Goal: Task Accomplishment & Management: Complete application form

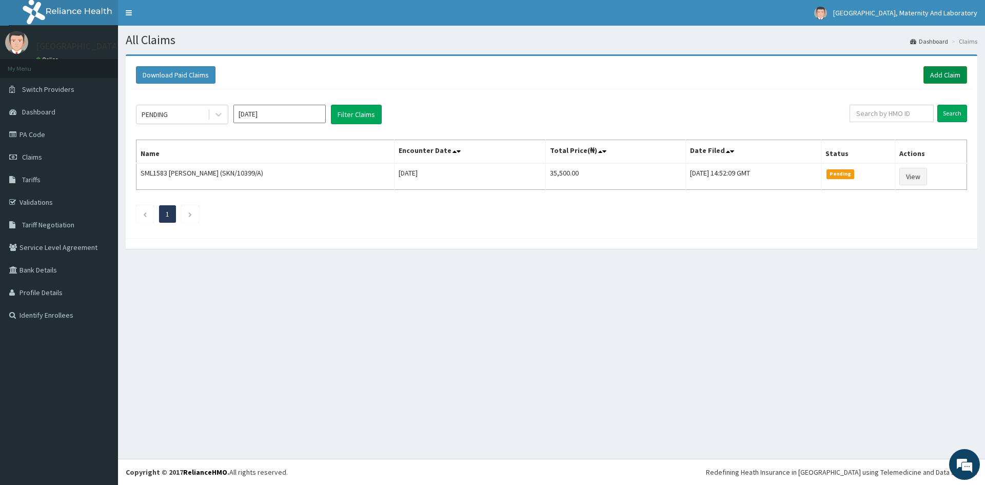
click at [957, 76] on link "Add Claim" at bounding box center [946, 74] width 44 height 17
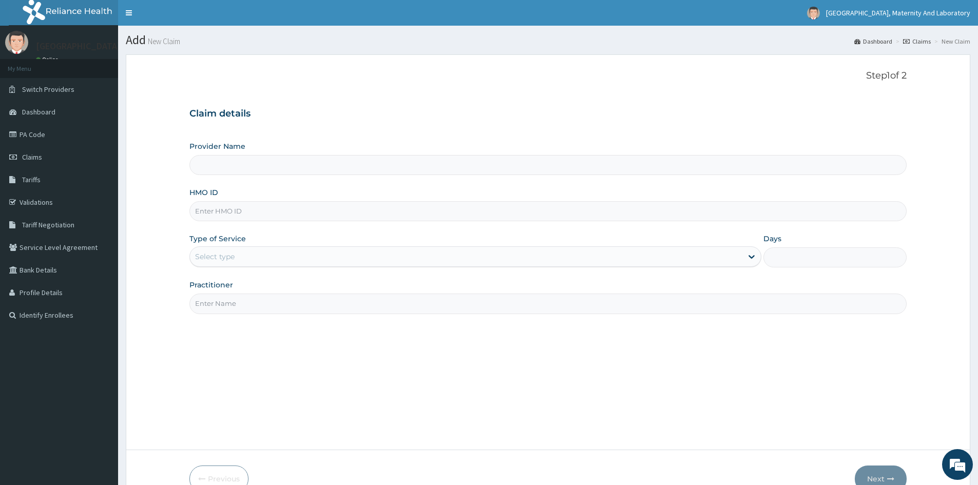
type input "[GEOGRAPHIC_DATA], MATERNITY AND LABORATORY"
drag, startPoint x: 348, startPoint y: 207, endPoint x: 339, endPoint y: 211, distance: 10.1
click at [348, 207] on input "HMO ID" at bounding box center [547, 211] width 717 height 20
type input "SKN/10399/A"
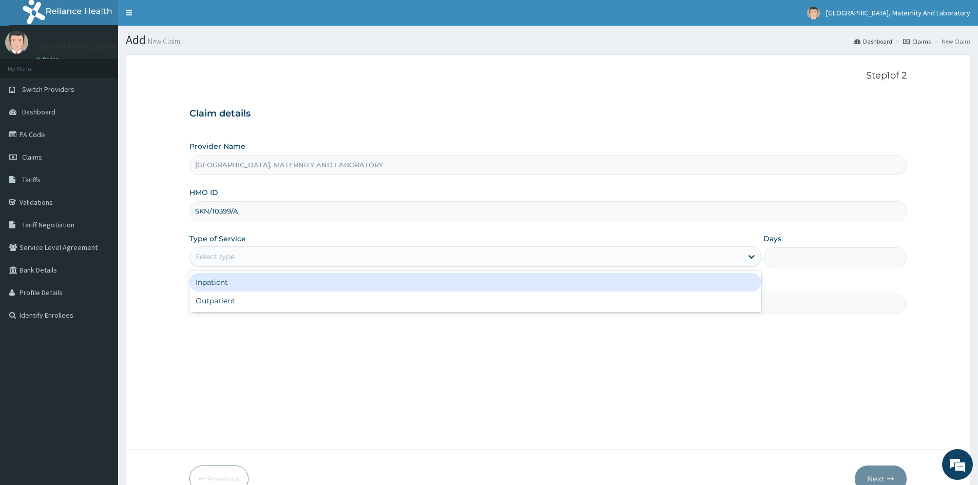
click at [272, 259] on div "Select type" at bounding box center [466, 256] width 552 height 16
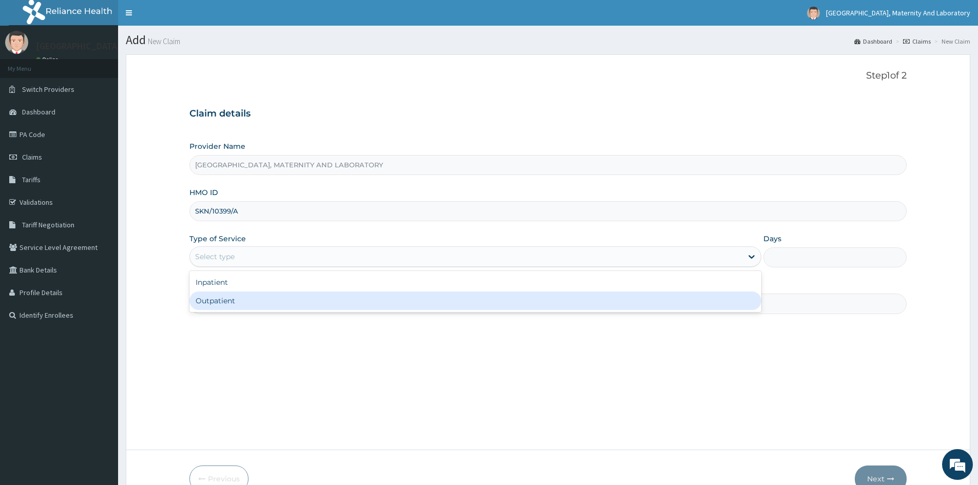
click at [254, 307] on div "Outpatient" at bounding box center [475, 300] width 572 height 18
type input "1"
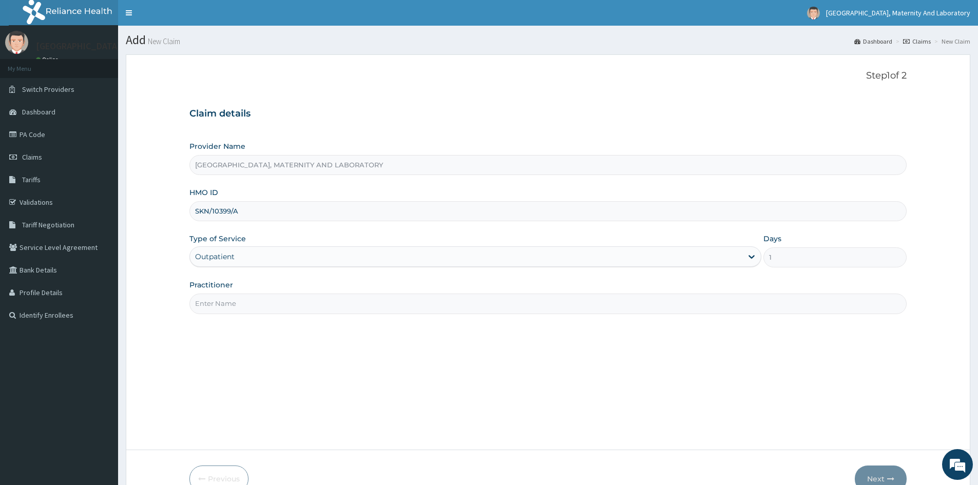
click at [254, 307] on input "Practitioner" at bounding box center [547, 304] width 717 height 20
type input "DR ODII"
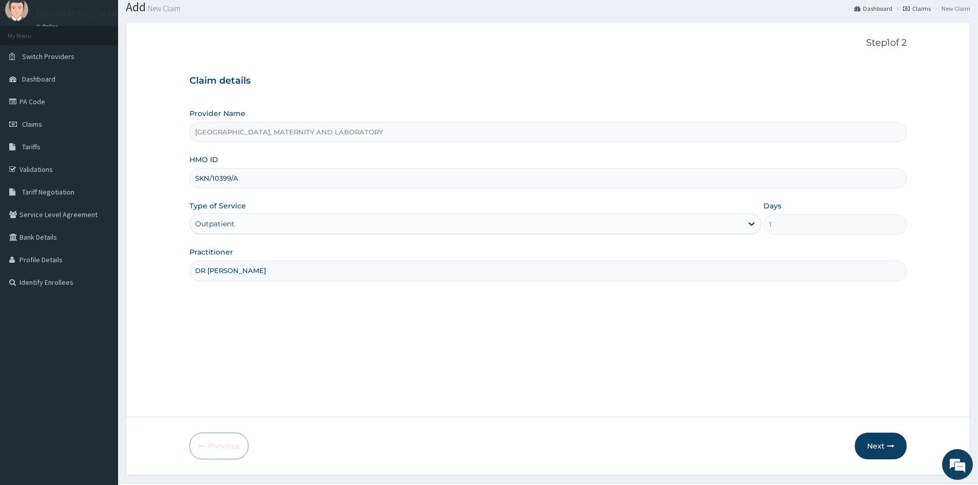
scroll to position [51, 0]
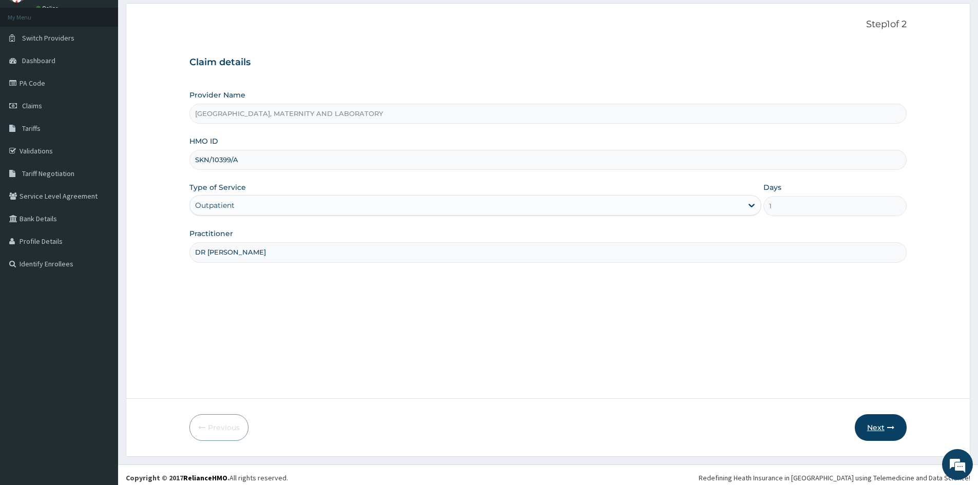
click at [889, 426] on icon "button" at bounding box center [890, 427] width 7 height 7
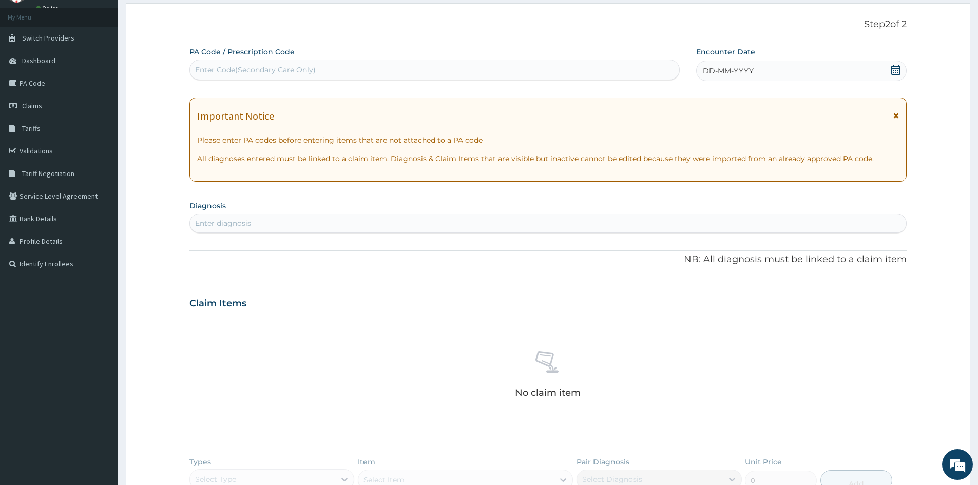
click at [316, 68] on div "Enter Code(Secondary Care Only)" at bounding box center [434, 70] width 489 height 16
paste input "PA/0B0D1F"
type input "PA/0B0D1F"
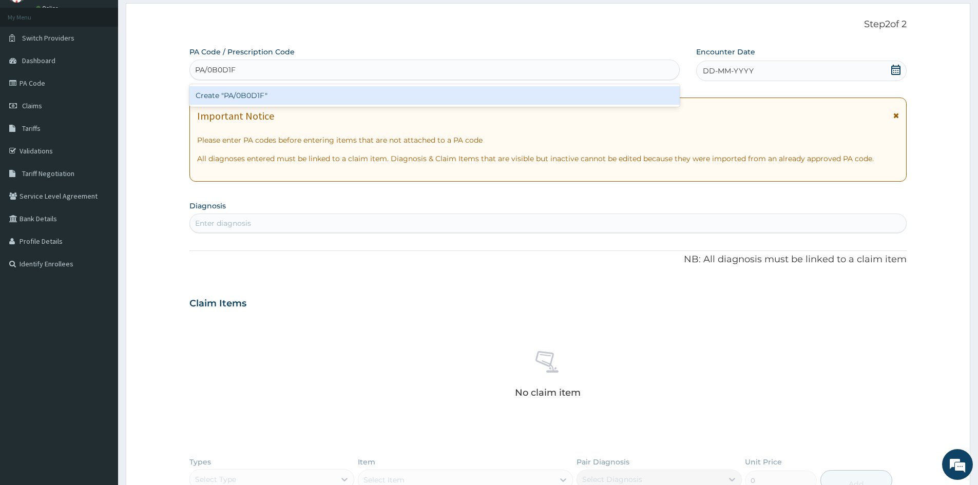
click at [264, 97] on div "Create "PA/0B0D1F"" at bounding box center [434, 95] width 490 height 18
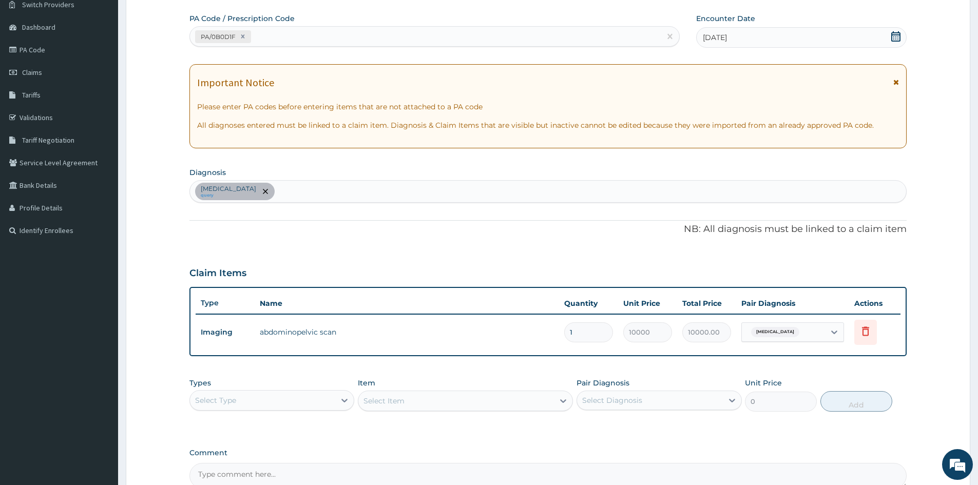
scroll to position [103, 0]
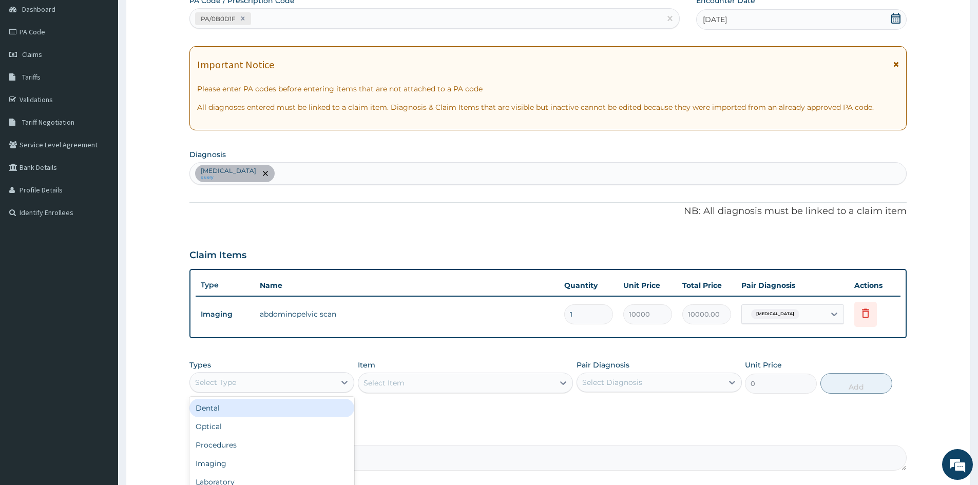
click at [298, 382] on div "Select Type" at bounding box center [262, 382] width 145 height 16
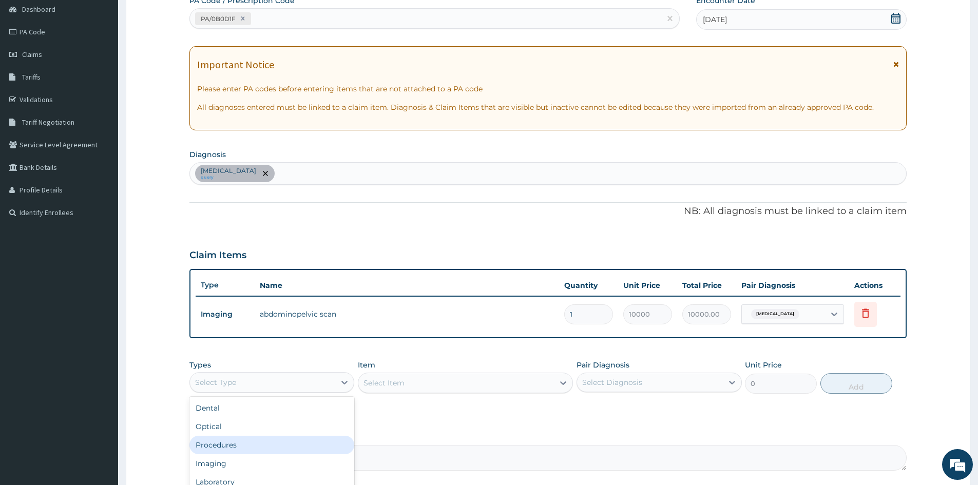
click at [266, 447] on div "Procedures" at bounding box center [271, 445] width 165 height 18
click at [291, 169] on div "Acute abdomen query" at bounding box center [548, 174] width 716 height 22
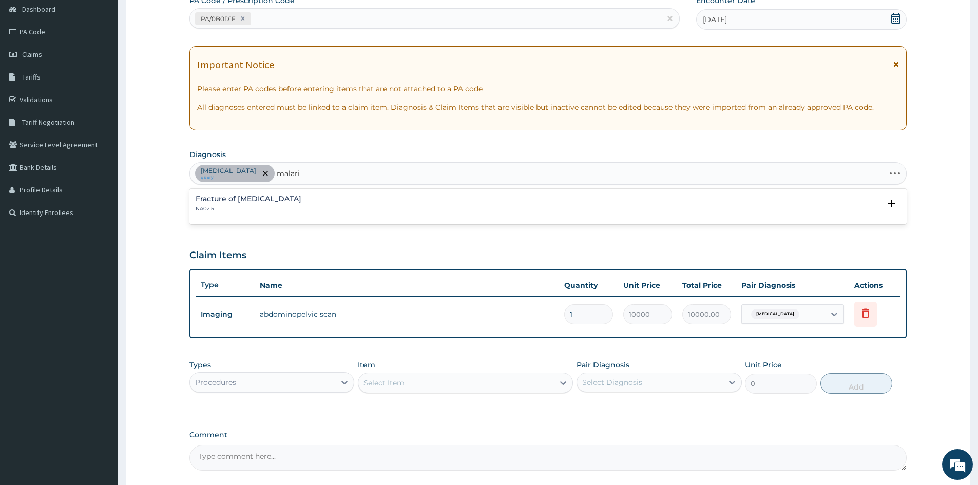
type input "malaria"
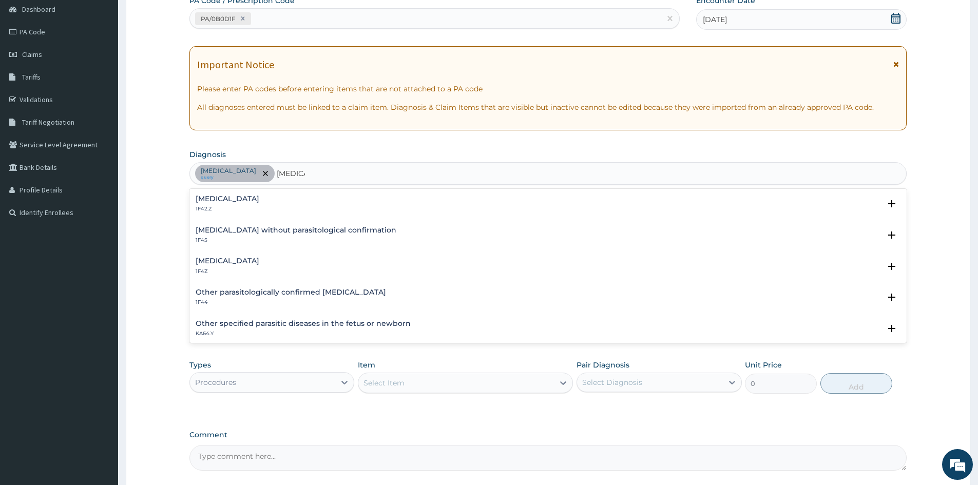
click at [259, 263] on h4 "Malaria, unspecified" at bounding box center [228, 261] width 64 height 8
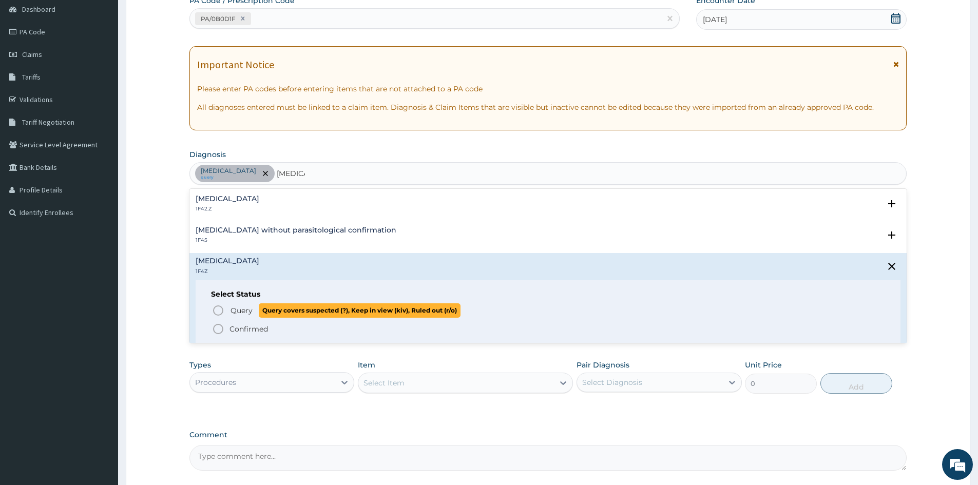
click at [237, 313] on span "Query" at bounding box center [241, 310] width 22 height 10
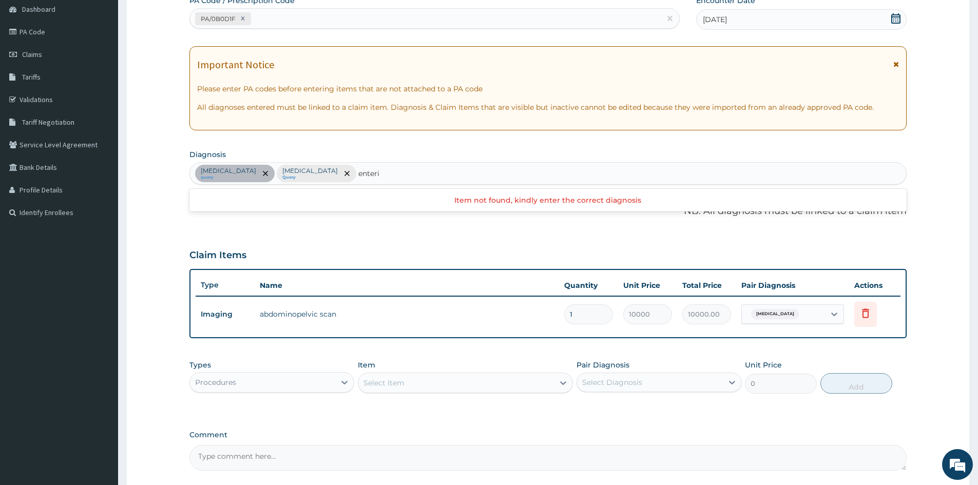
type input "enteric"
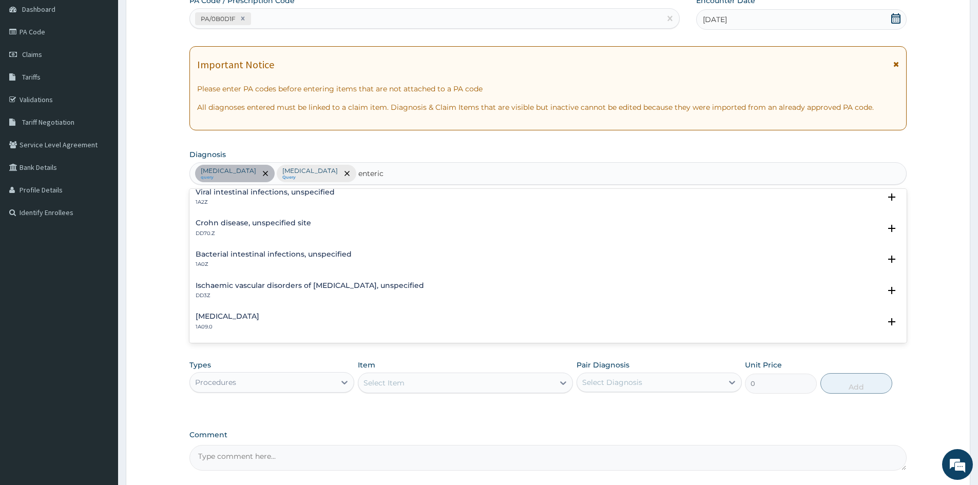
scroll to position [51, 0]
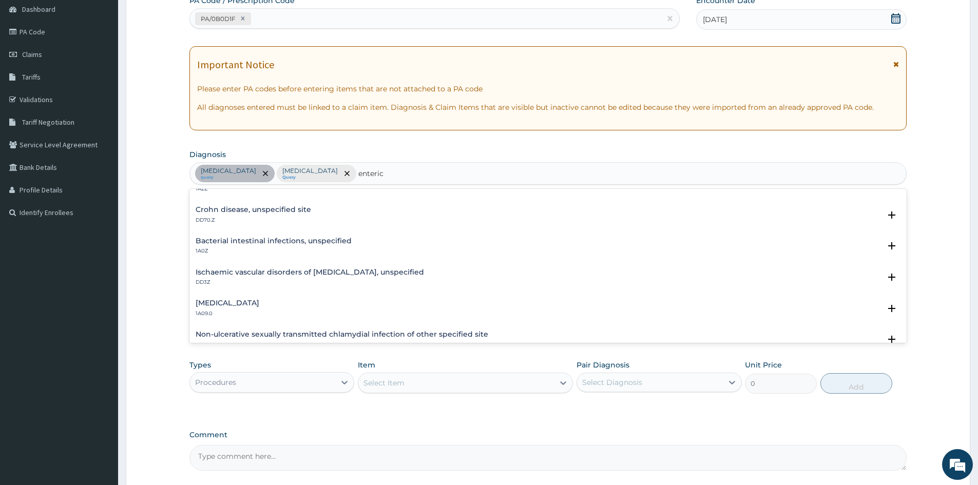
click at [234, 301] on h4 "Salmonella enteritis" at bounding box center [228, 303] width 64 height 8
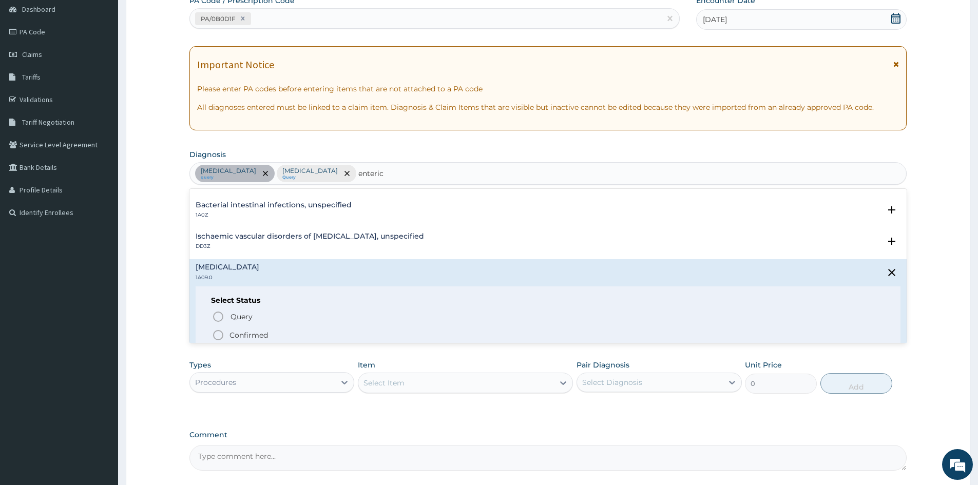
scroll to position [103, 0]
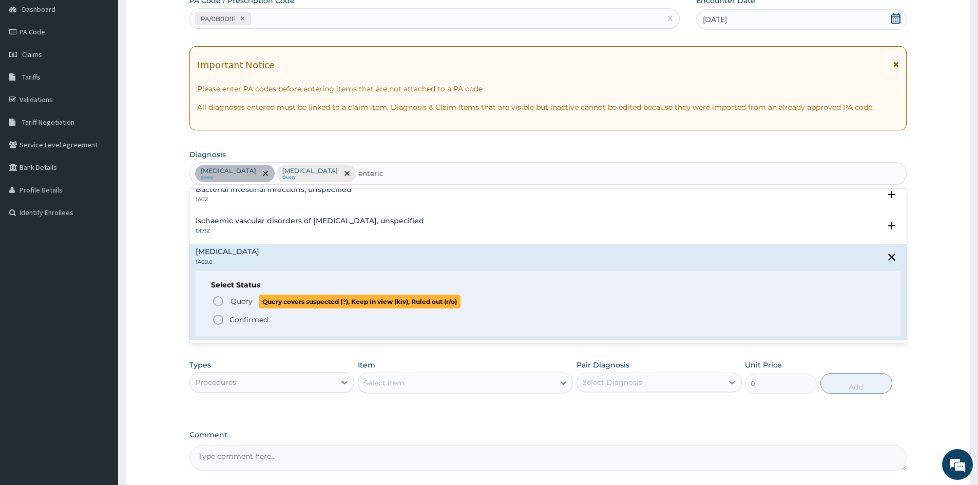
drag, startPoint x: 238, startPoint y: 303, endPoint x: 242, endPoint y: 300, distance: 5.6
click at [238, 303] on span "Query" at bounding box center [241, 301] width 22 height 10
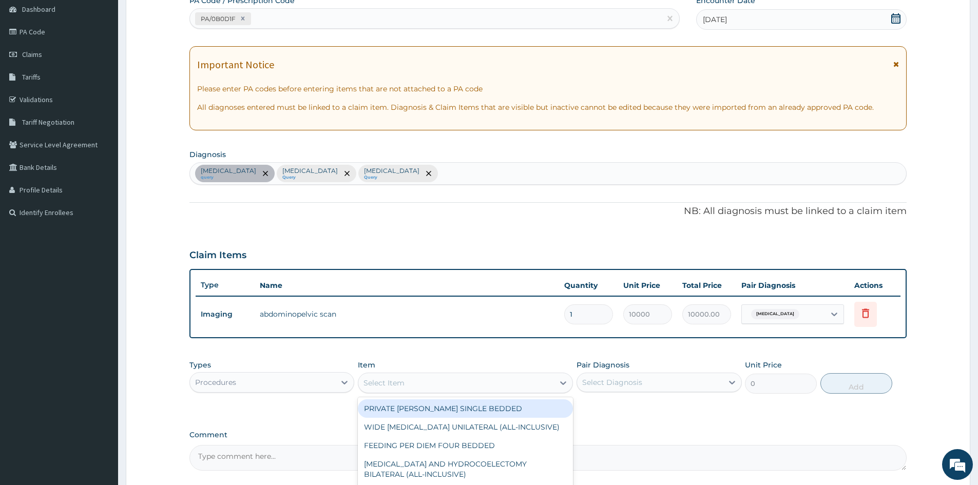
click at [436, 388] on div "Select Item" at bounding box center [456, 383] width 196 height 16
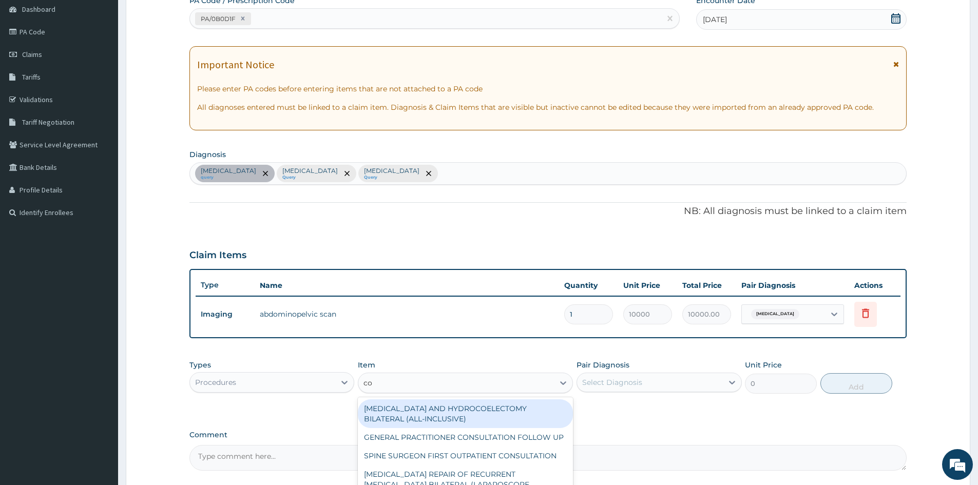
type input "con"
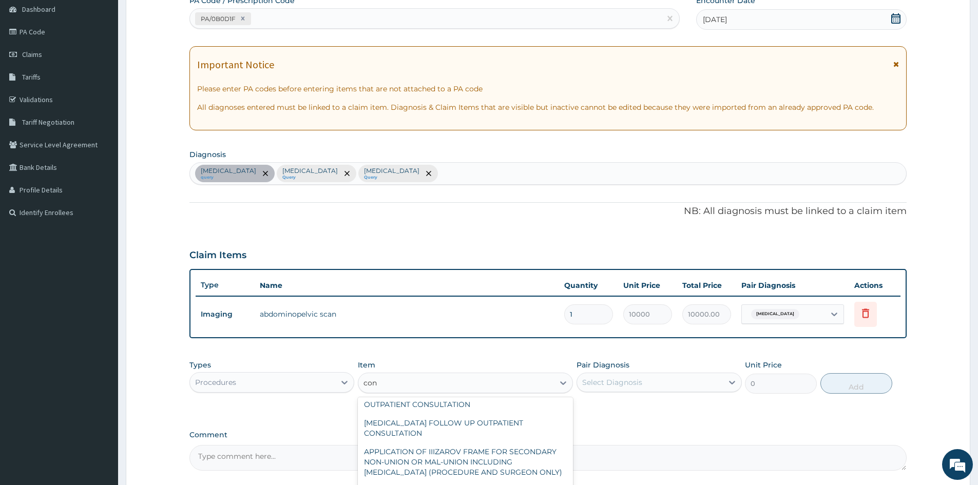
scroll to position [0, 0]
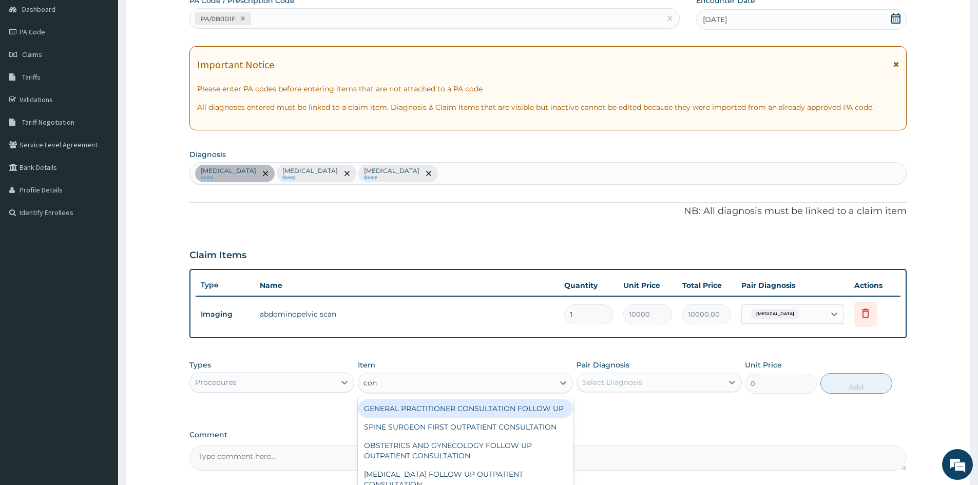
click at [520, 418] on div "GENERAL PRACTITIONER CONSULTATION FOLLOW UP" at bounding box center [465, 408] width 215 height 18
type input "2000"
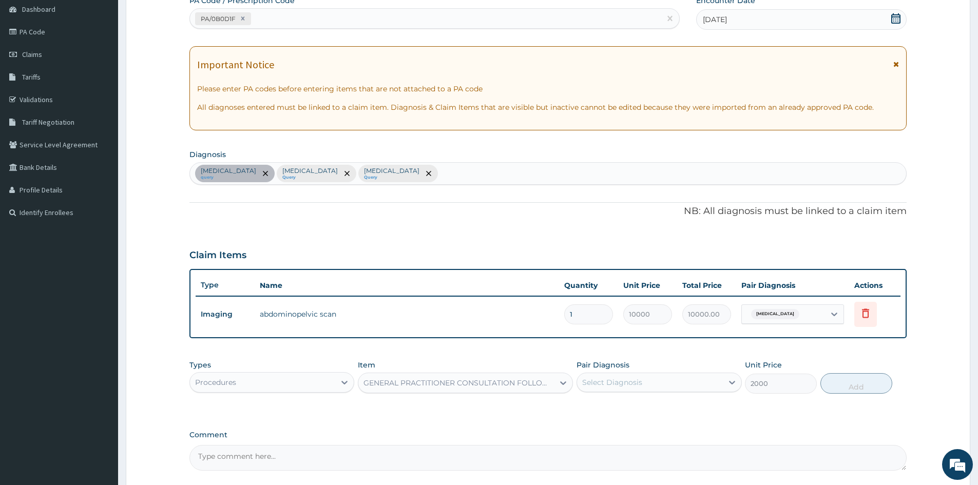
click at [484, 382] on div "GENERAL PRACTITIONER CONSULTATION FOLLOW UP" at bounding box center [458, 383] width 191 height 10
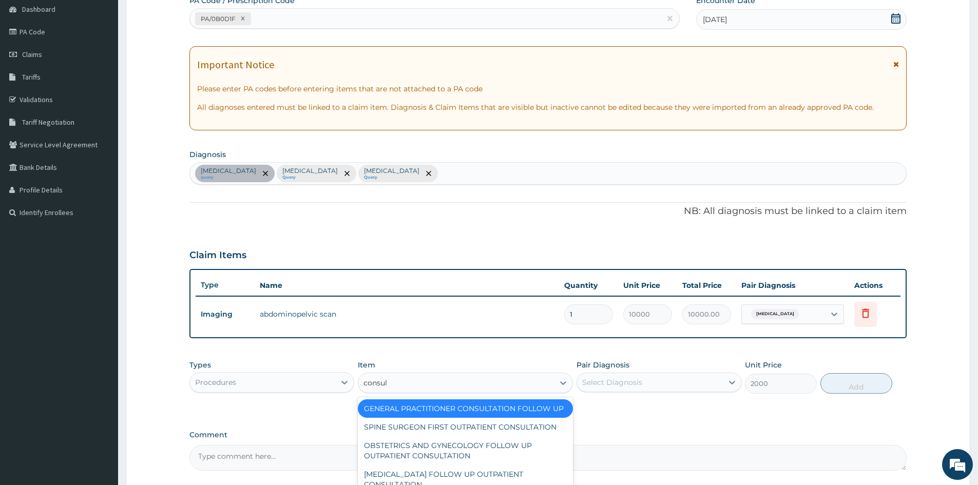
type input "consult"
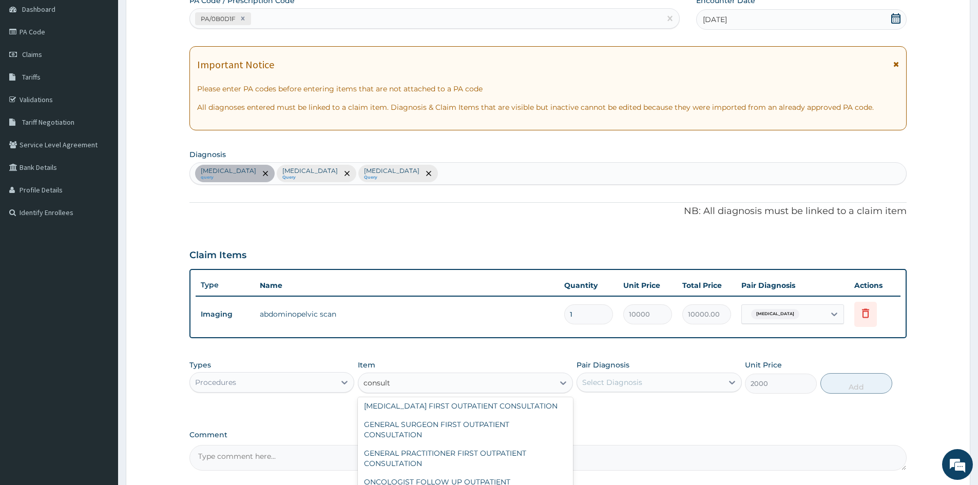
scroll to position [205, 0]
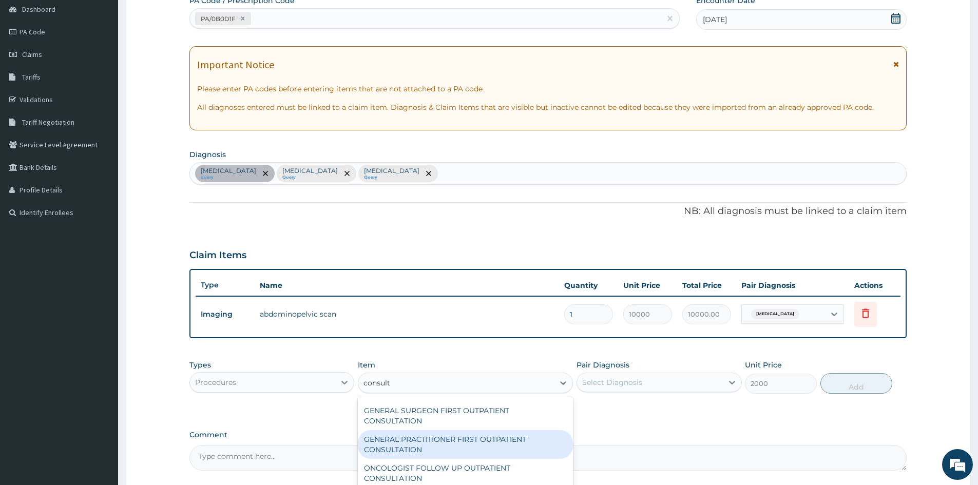
click at [425, 459] on div "GENERAL PRACTITIONER FIRST OUTPATIENT CONSULTATION" at bounding box center [465, 444] width 215 height 29
type input "3750"
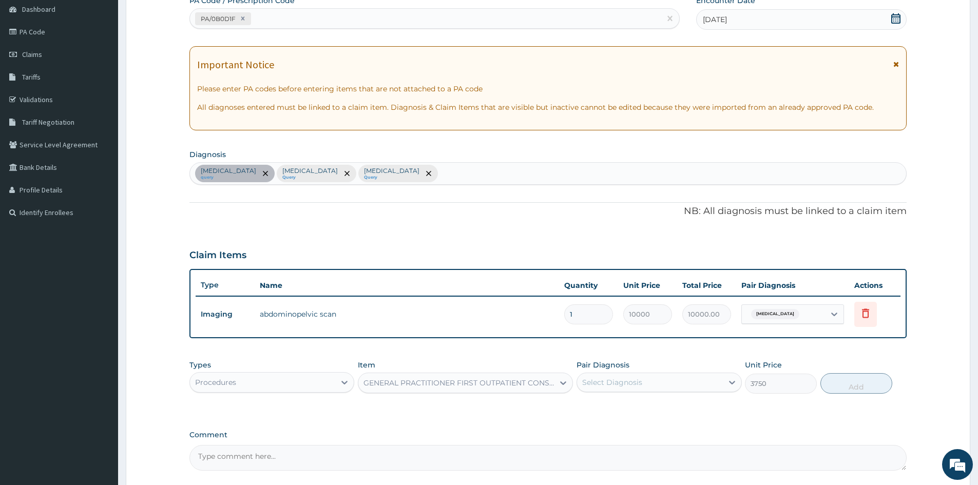
drag, startPoint x: 654, startPoint y: 386, endPoint x: 652, endPoint y: 392, distance: 6.0
click at [653, 386] on div "Select Diagnosis" at bounding box center [649, 382] width 145 height 16
click at [646, 408] on label "Acute abdomen" at bounding box center [625, 407] width 64 height 10
checkbox input "true"
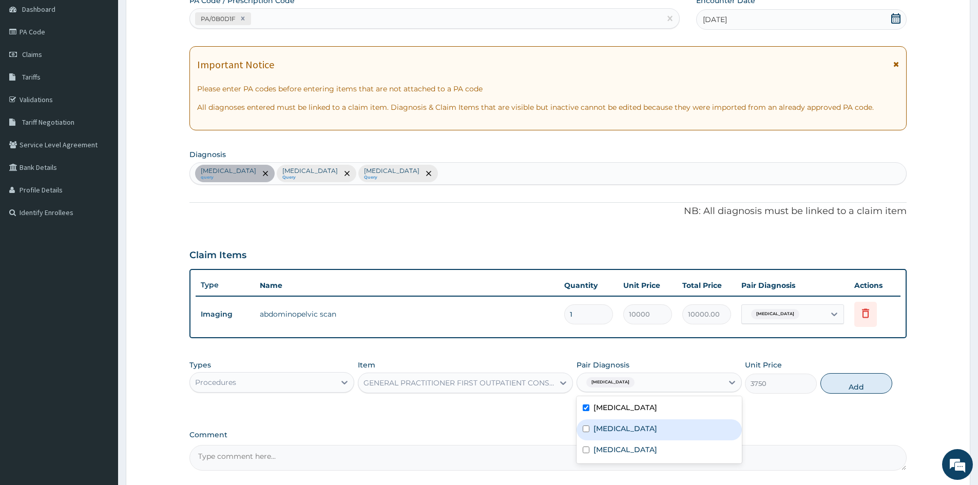
click at [647, 433] on label "Malaria, unspecified" at bounding box center [625, 428] width 64 height 10
checkbox input "true"
click at [643, 449] on label "Salmonella enteritis" at bounding box center [625, 449] width 64 height 10
checkbox input "true"
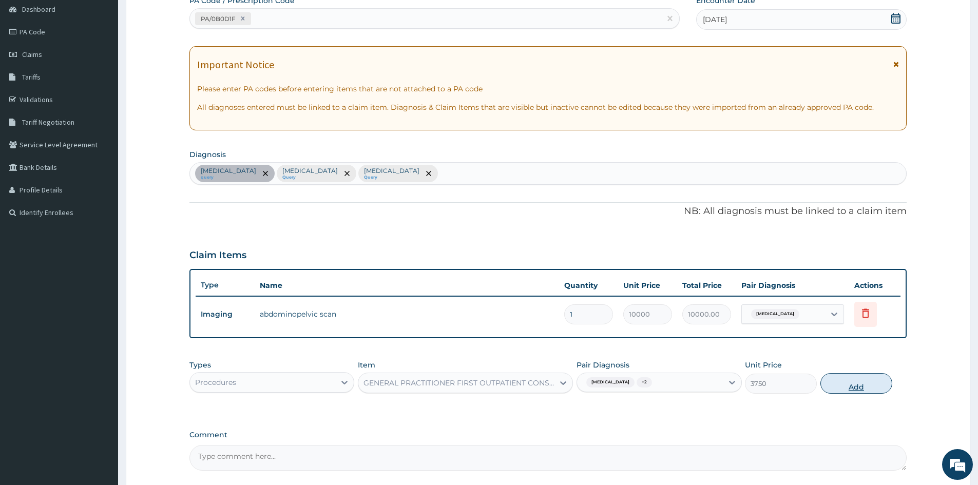
click at [841, 387] on button "Add" at bounding box center [856, 383] width 72 height 21
type input "0"
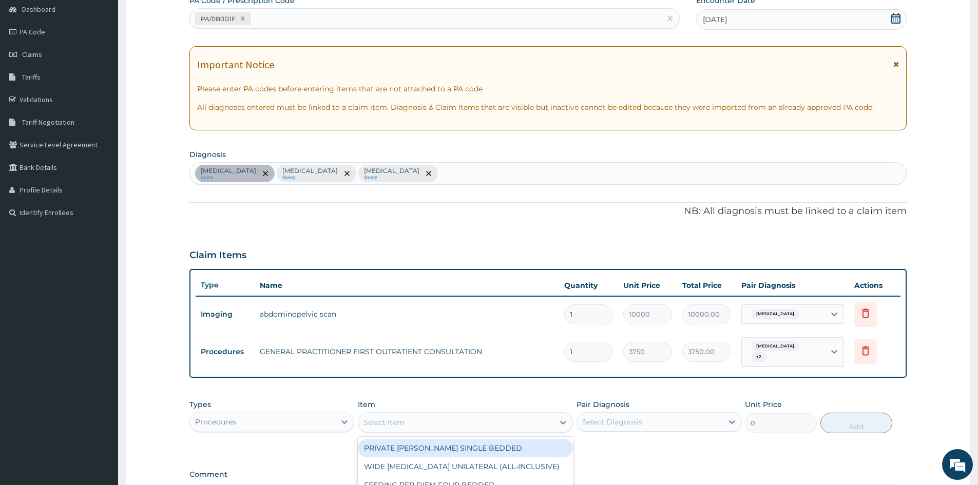
click at [417, 414] on div "Select Item" at bounding box center [456, 422] width 196 height 16
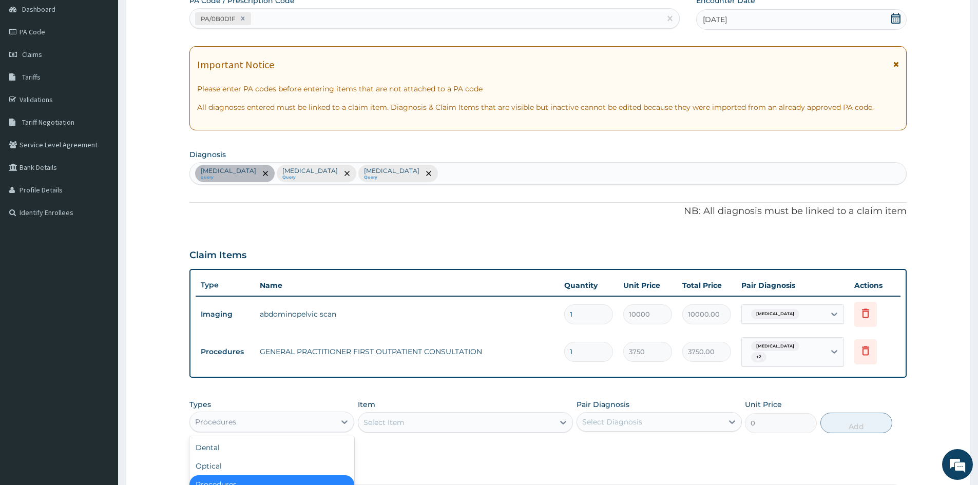
click at [296, 414] on div "Procedures" at bounding box center [262, 422] width 145 height 16
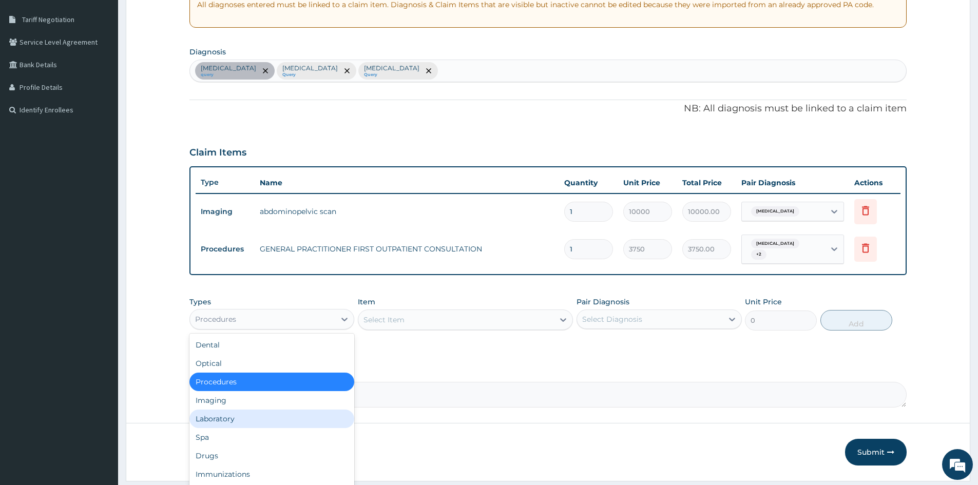
click at [225, 416] on div "Laboratory" at bounding box center [271, 419] width 165 height 18
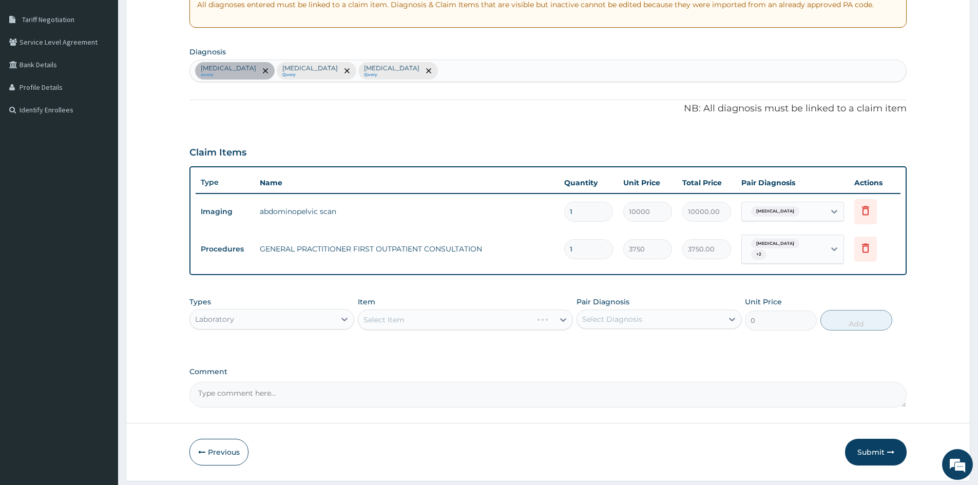
click at [406, 319] on div "Select Item" at bounding box center [465, 319] width 215 height 21
click at [447, 311] on div "Select Item" at bounding box center [465, 319] width 215 height 21
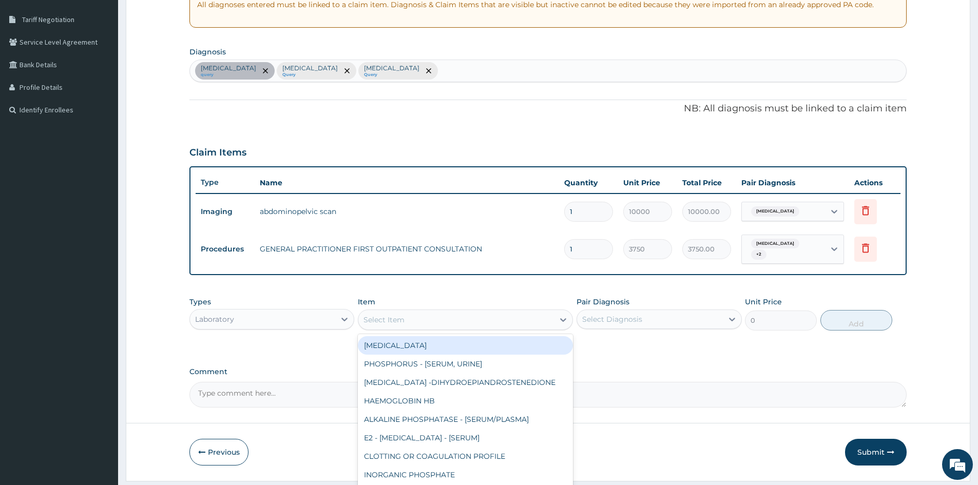
click at [450, 315] on div "Select Item" at bounding box center [456, 319] width 196 height 16
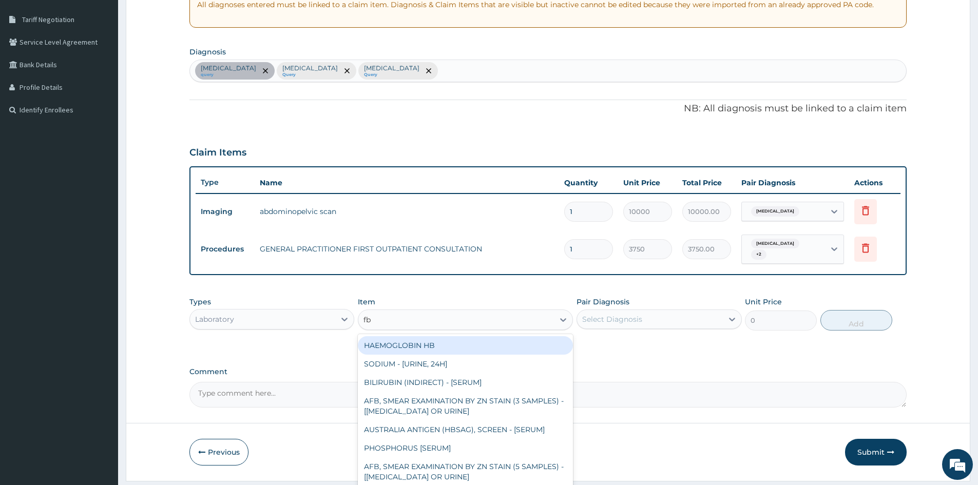
type input "fbc"
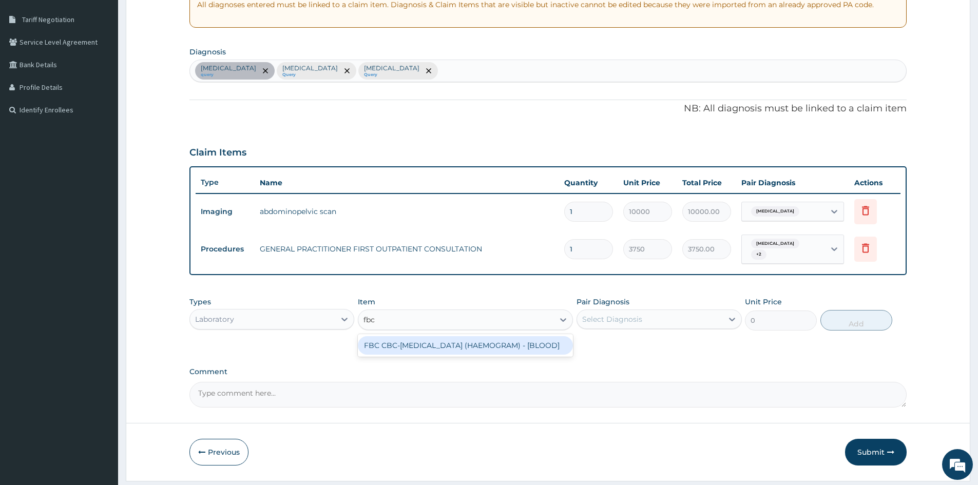
click at [446, 340] on div "FBC CBC-COMPLETE BLOOD COUNT (HAEMOGRAM) - [BLOOD]" at bounding box center [465, 345] width 215 height 18
type input "5500"
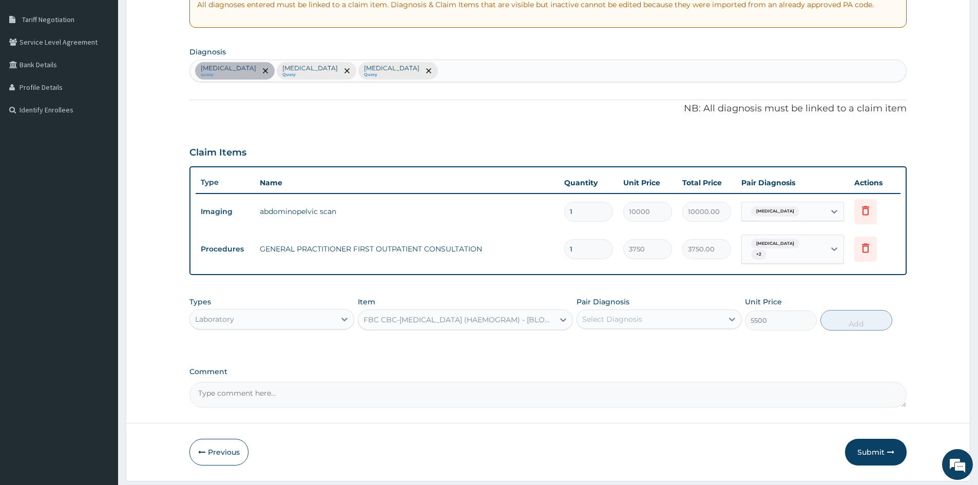
click at [666, 312] on div "Select Diagnosis" at bounding box center [649, 319] width 145 height 16
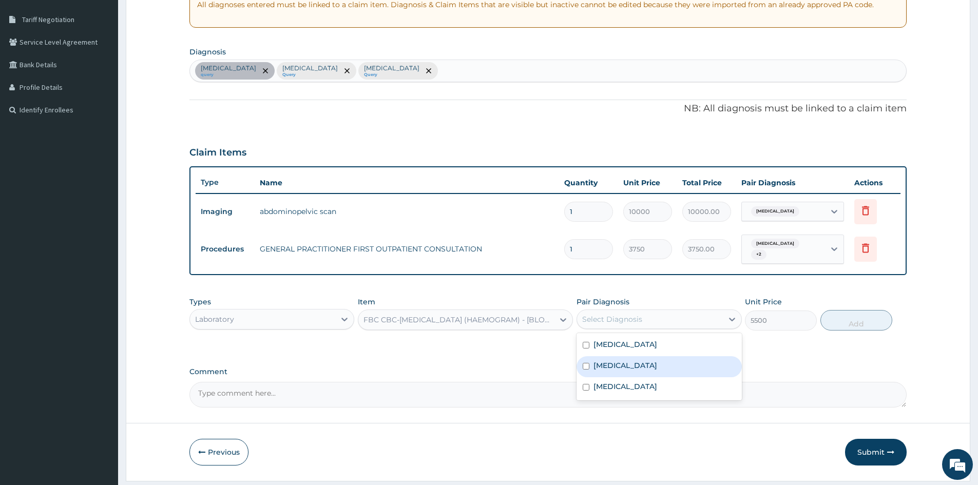
click at [662, 366] on div "Malaria, unspecified" at bounding box center [658, 366] width 165 height 21
checkbox input "true"
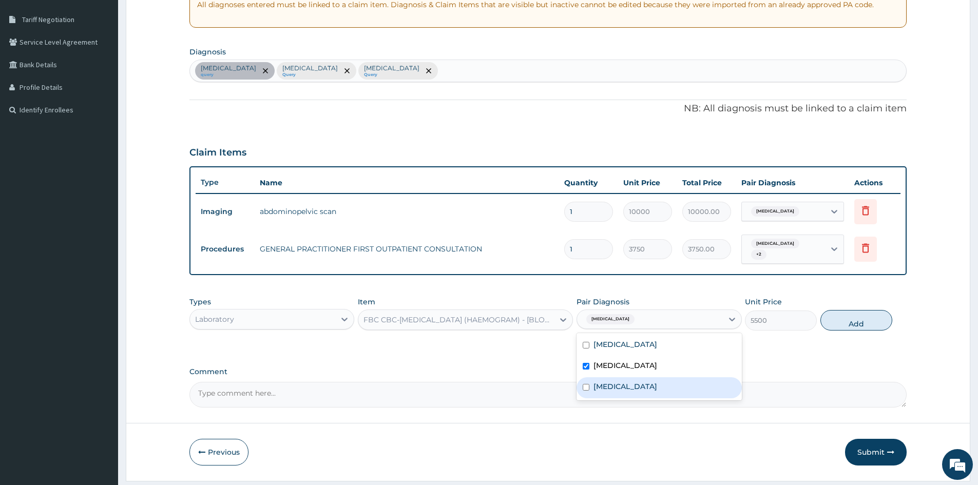
click at [657, 381] on label "Salmonella enteritis" at bounding box center [625, 386] width 64 height 10
checkbox input "true"
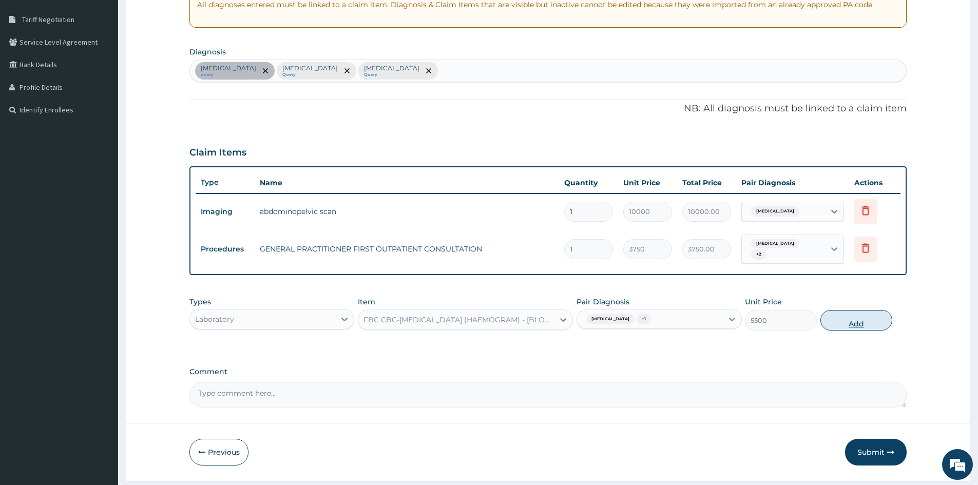
click at [842, 318] on button "Add" at bounding box center [856, 320] width 72 height 21
type input "0"
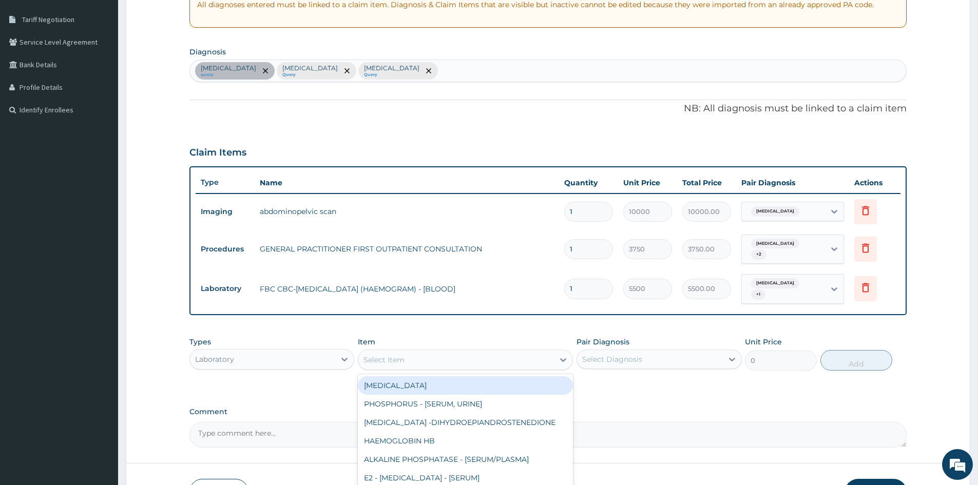
click at [455, 361] on div "Select Item" at bounding box center [456, 360] width 196 height 16
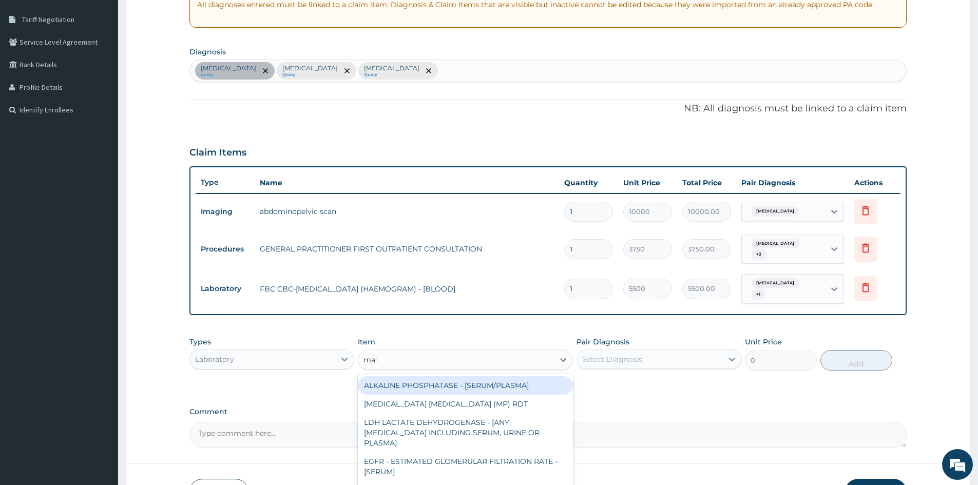
type input "mala"
click at [438, 379] on div "MALARIA PARASITE (MP) RDT" at bounding box center [465, 385] width 215 height 18
type input "2600"
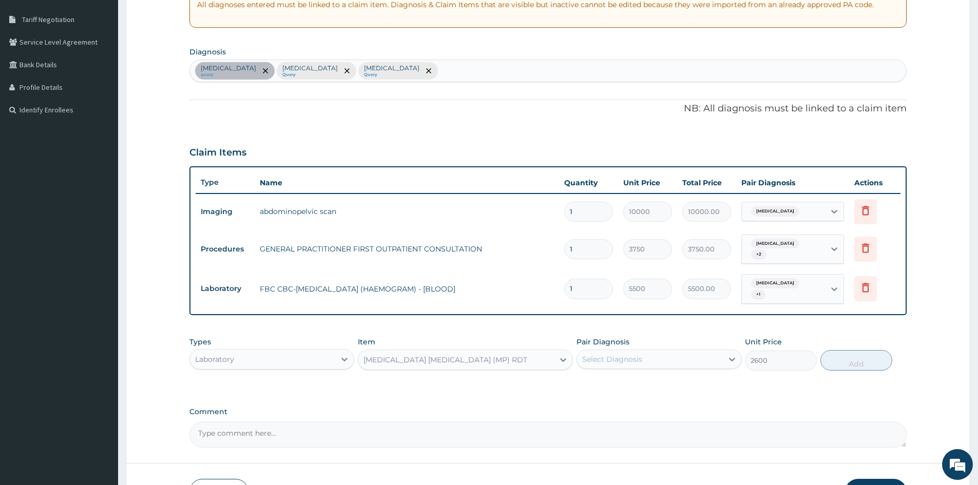
click at [640, 354] on div "Select Diagnosis" at bounding box center [612, 359] width 60 height 10
drag, startPoint x: 624, startPoint y: 398, endPoint x: 647, endPoint y: 401, distance: 23.4
click at [632, 401] on label "Malaria, unspecified" at bounding box center [625, 405] width 64 height 10
checkbox input "true"
click at [839, 359] on button "Add" at bounding box center [856, 360] width 72 height 21
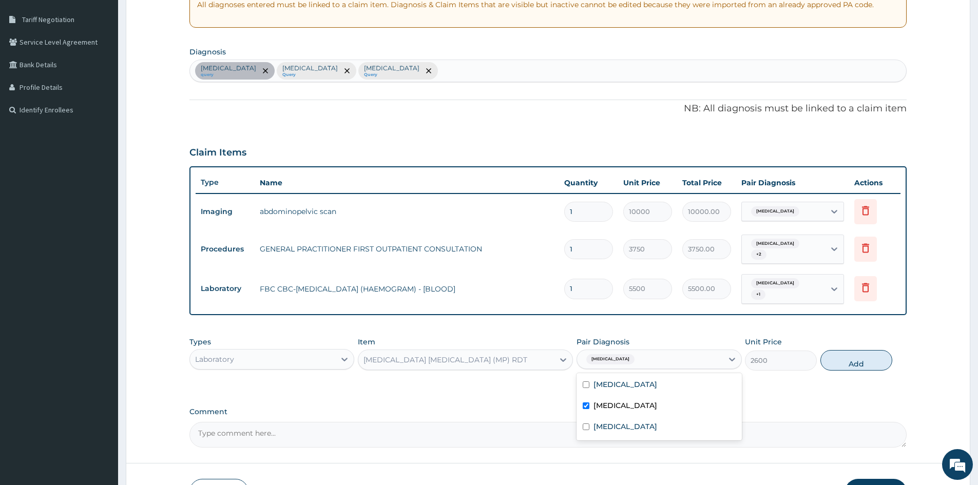
type input "0"
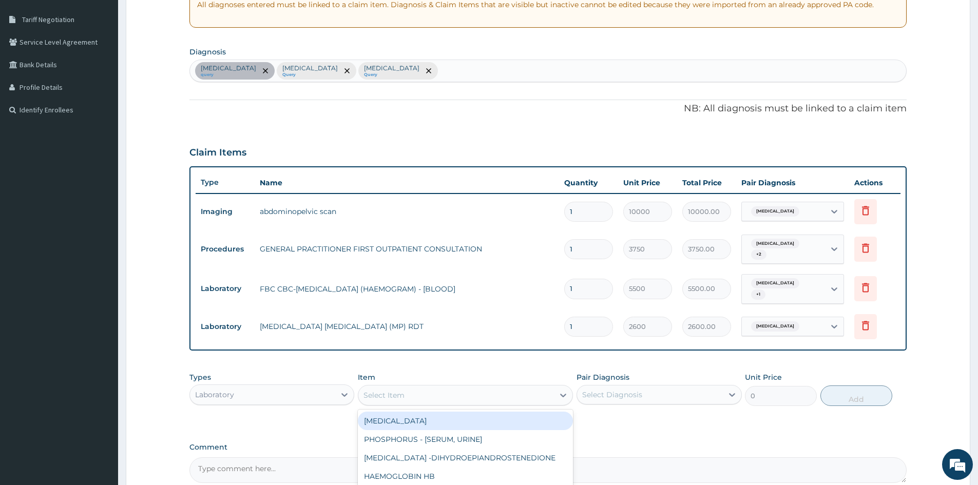
click at [460, 392] on div "Select Item" at bounding box center [456, 395] width 196 height 16
click at [319, 387] on div "Laboratory" at bounding box center [262, 394] width 145 height 16
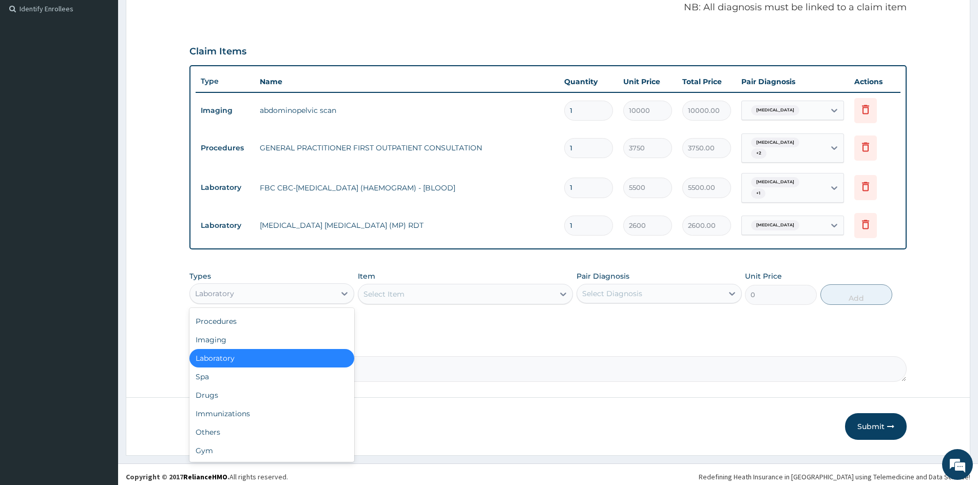
scroll to position [0, 0]
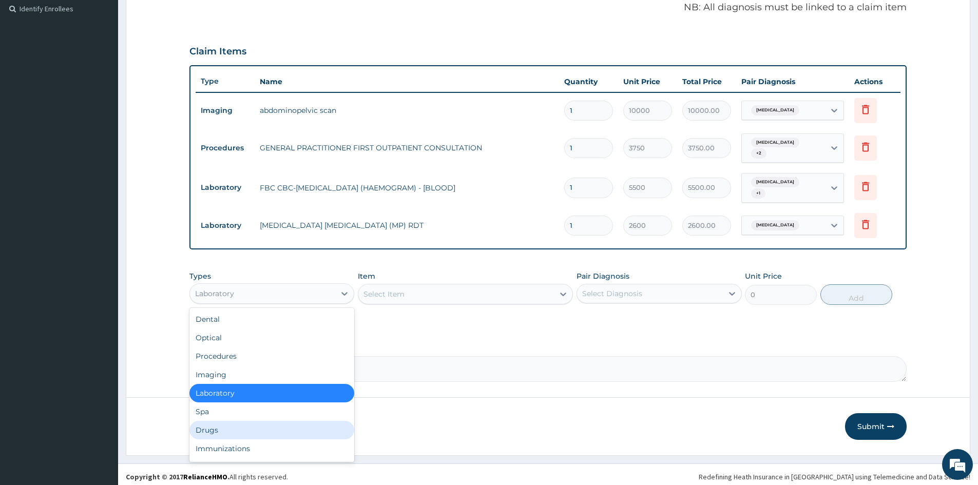
click at [237, 430] on div "Drugs" at bounding box center [271, 430] width 165 height 18
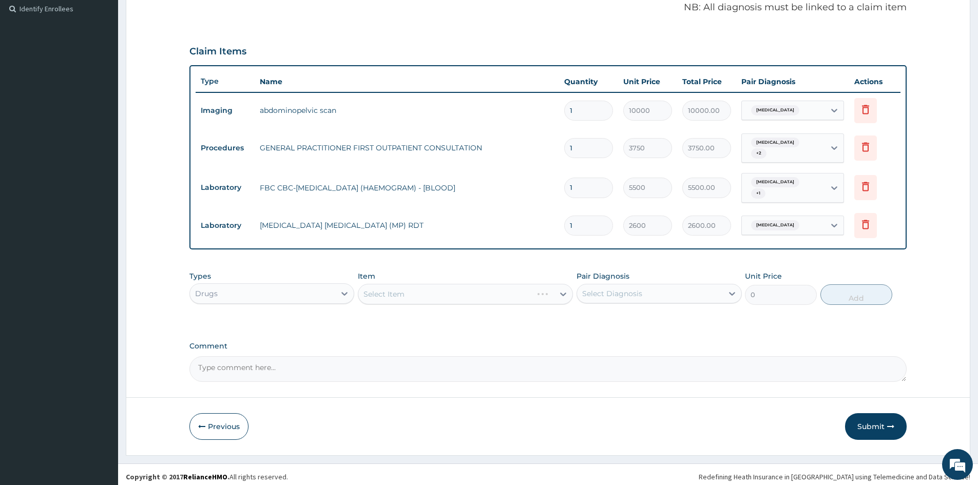
click at [474, 293] on div "Select Item" at bounding box center [465, 294] width 215 height 21
click at [481, 290] on div "Select Item" at bounding box center [465, 294] width 215 height 21
click at [482, 293] on div "Select Item" at bounding box center [465, 294] width 215 height 21
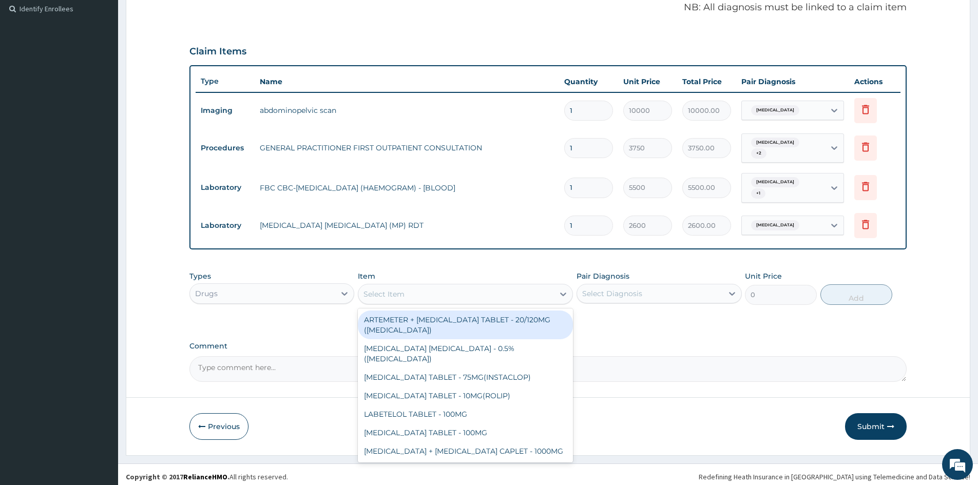
click at [506, 289] on div "Select Item" at bounding box center [456, 294] width 196 height 16
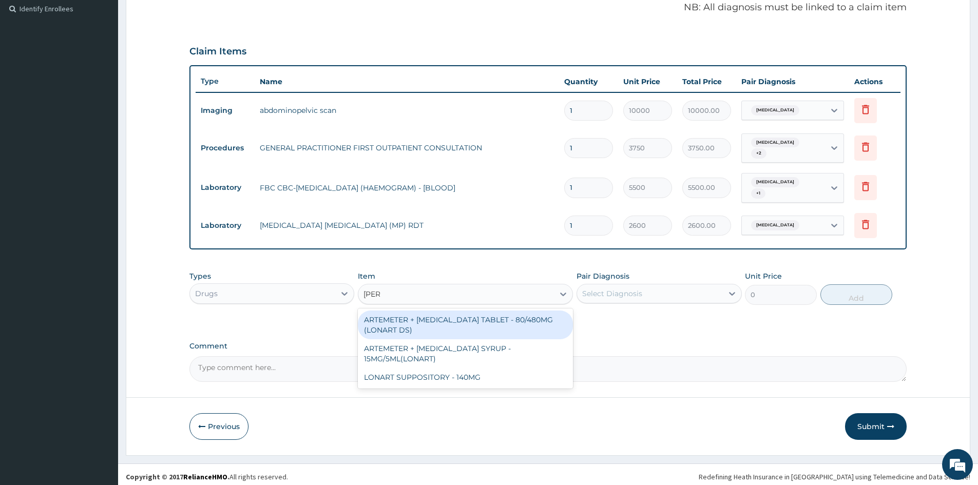
type input "lonar"
click at [475, 325] on div "ARTEMETER + LUMEFANTRINE TABLET - 80/480MG (LONART DS)" at bounding box center [465, 324] width 215 height 29
type input "617.4"
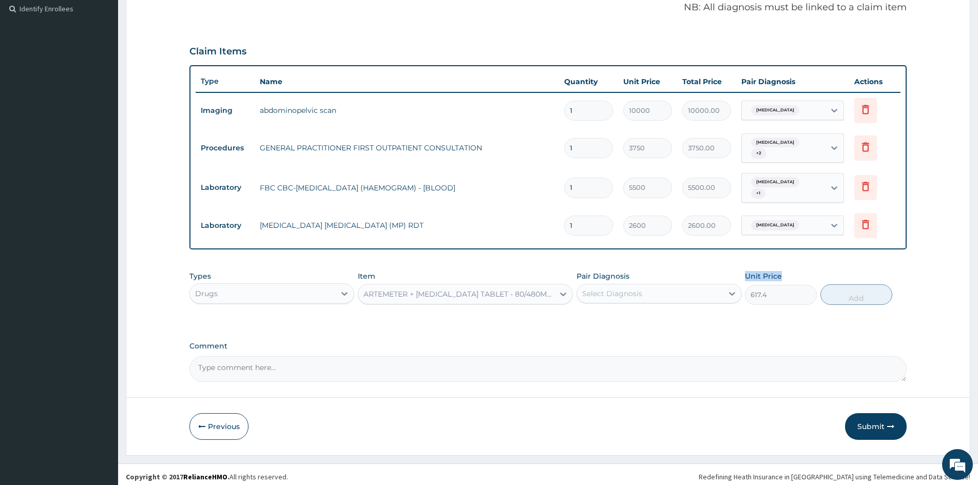
drag, startPoint x: 747, startPoint y: 310, endPoint x: 695, endPoint y: 316, distance: 51.6
click at [705, 316] on div "Types Drugs Item ARTEMETER + LUMEFANTRINE TABLET - 80/480MG (LONART DS) Pair Di…" at bounding box center [547, 296] width 717 height 60
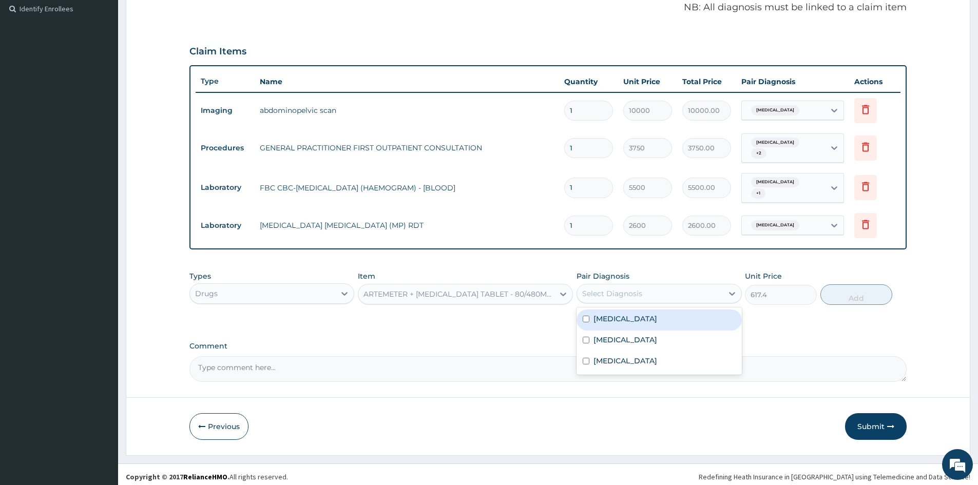
click at [648, 291] on div "Select Diagnosis" at bounding box center [649, 293] width 145 height 16
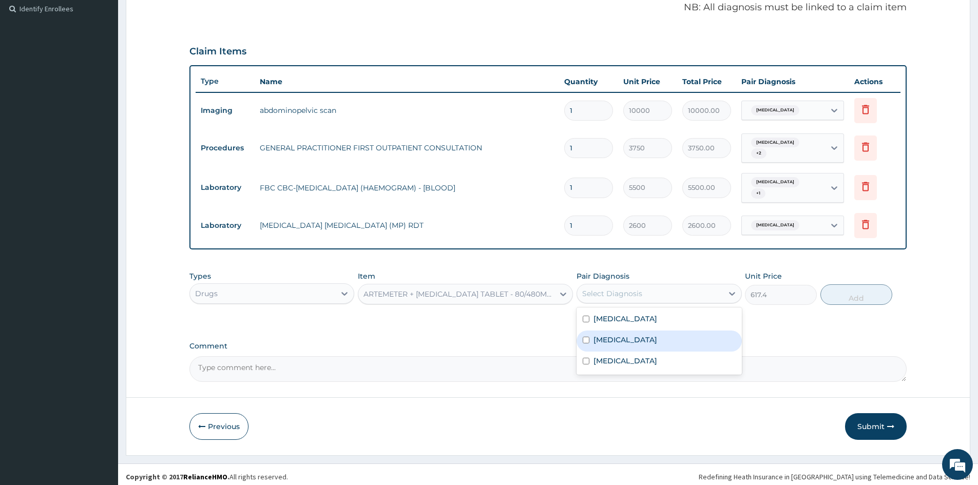
click at [639, 335] on label "Malaria, unspecified" at bounding box center [625, 340] width 64 height 10
checkbox input "true"
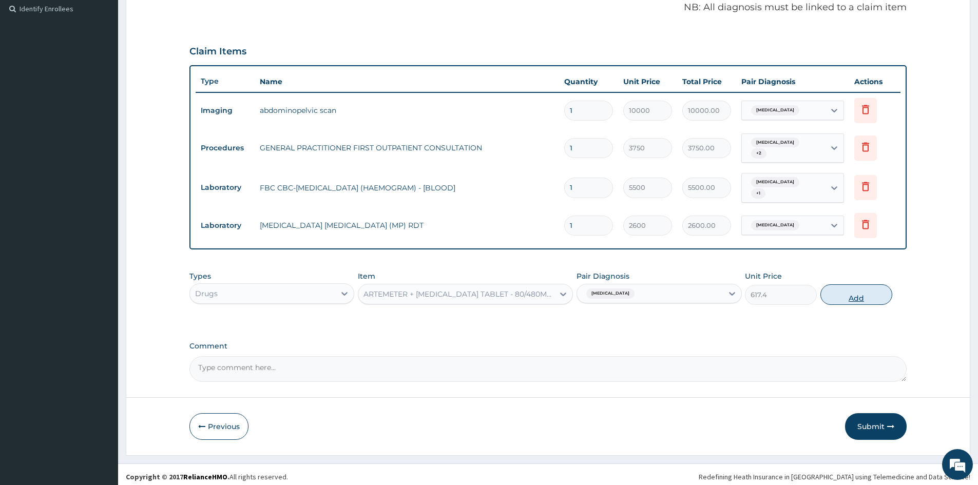
click at [853, 291] on button "Add" at bounding box center [856, 294] width 72 height 21
type input "0"
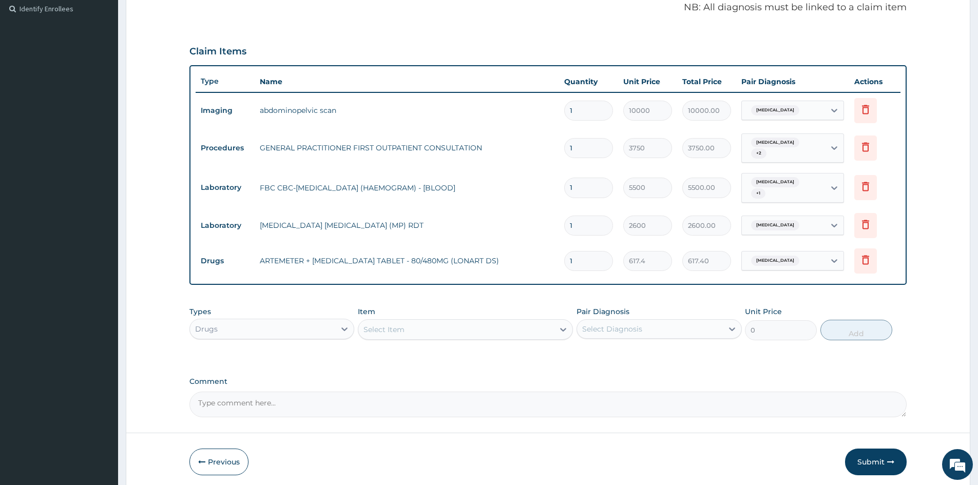
type input "0.00"
type input "6"
type input "3704.40"
type input "6"
click at [405, 324] on div "Select Item" at bounding box center [456, 329] width 196 height 16
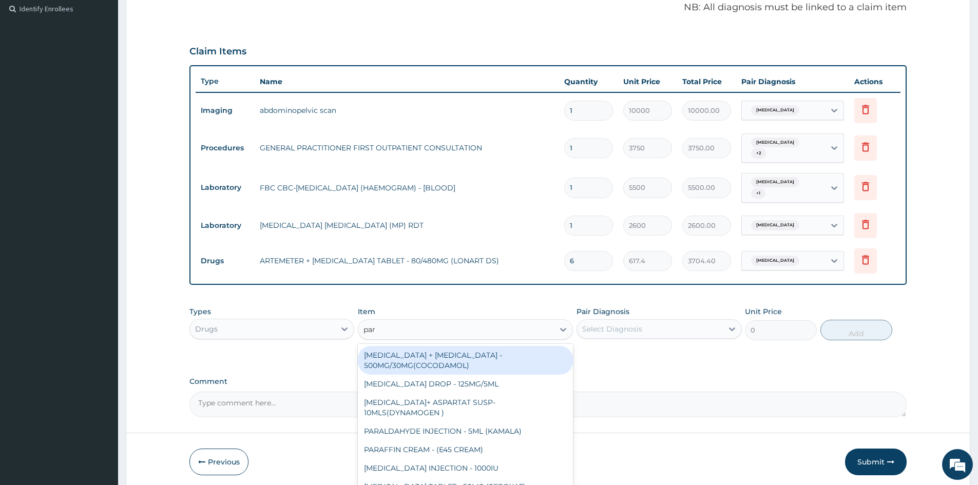
type input "para"
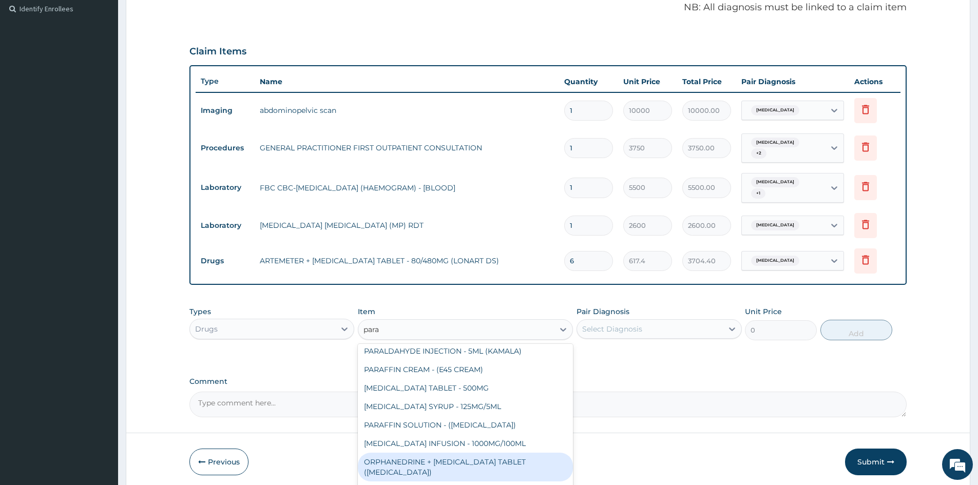
scroll to position [92, 0]
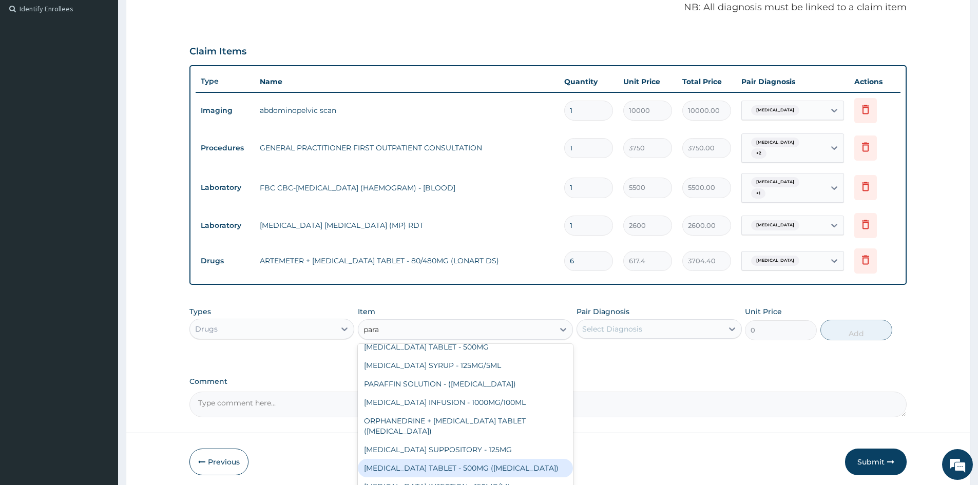
click at [467, 459] on div "PARACETAMOL TABLET - 500MG (PANADOL)" at bounding box center [465, 468] width 215 height 18
type input "44.1"
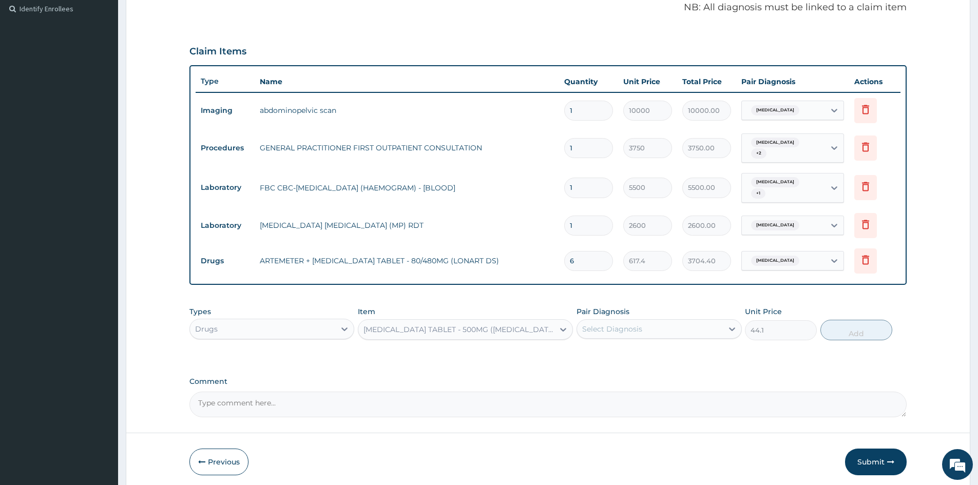
click at [627, 324] on div "Select Diagnosis" at bounding box center [612, 329] width 60 height 10
drag, startPoint x: 633, startPoint y: 369, endPoint x: 636, endPoint y: 397, distance: 28.4
click at [633, 379] on div "Malaria, unspecified" at bounding box center [658, 376] width 165 height 21
checkbox input "true"
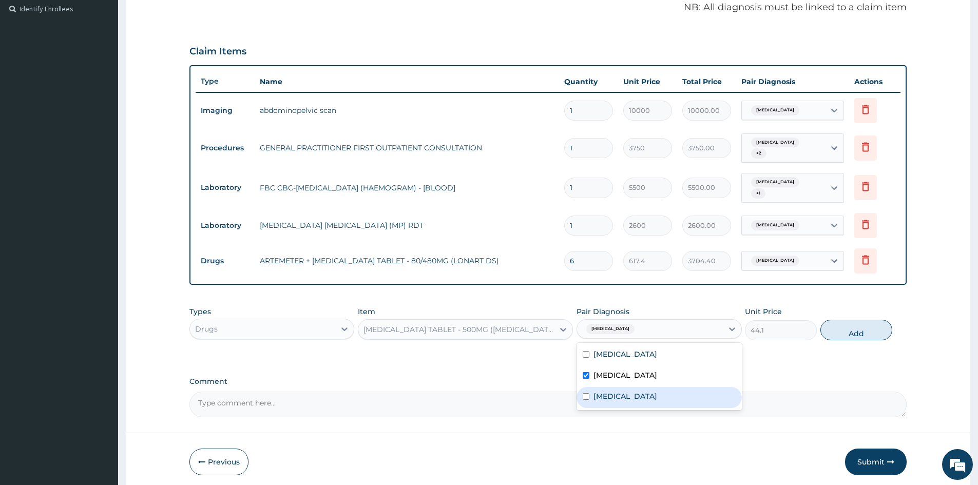
drag, startPoint x: 639, startPoint y: 396, endPoint x: 648, endPoint y: 394, distance: 9.0
click at [641, 395] on label "Salmonella enteritis" at bounding box center [625, 396] width 64 height 10
checkbox input "true"
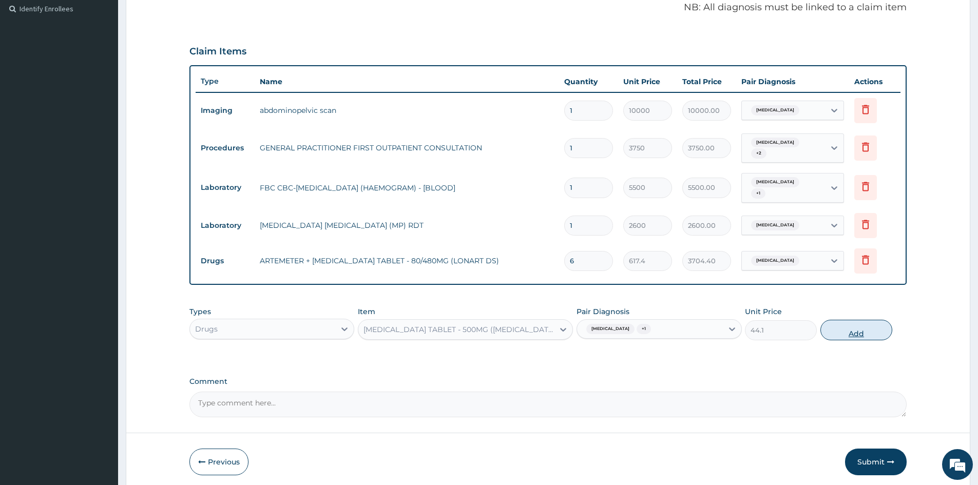
click at [849, 329] on button "Add" at bounding box center [856, 330] width 72 height 21
type input "0"
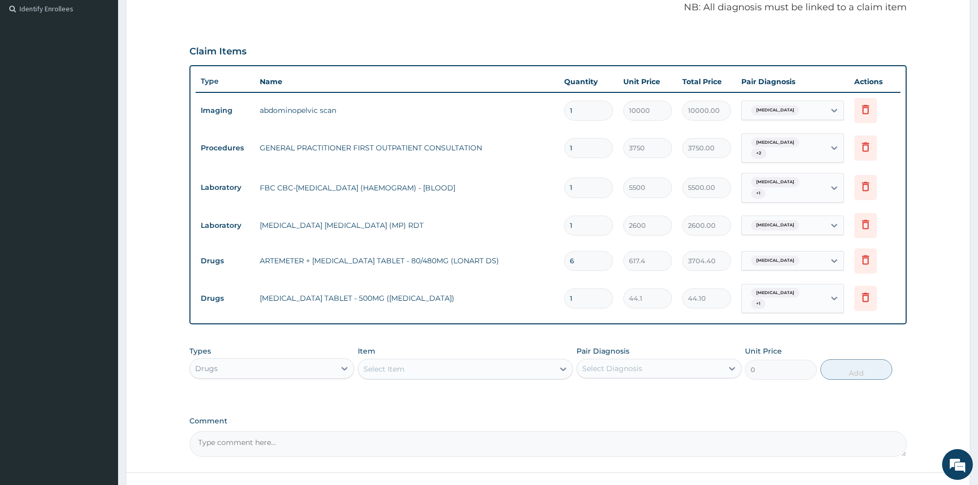
type input "18"
type input "793.80"
type input "18"
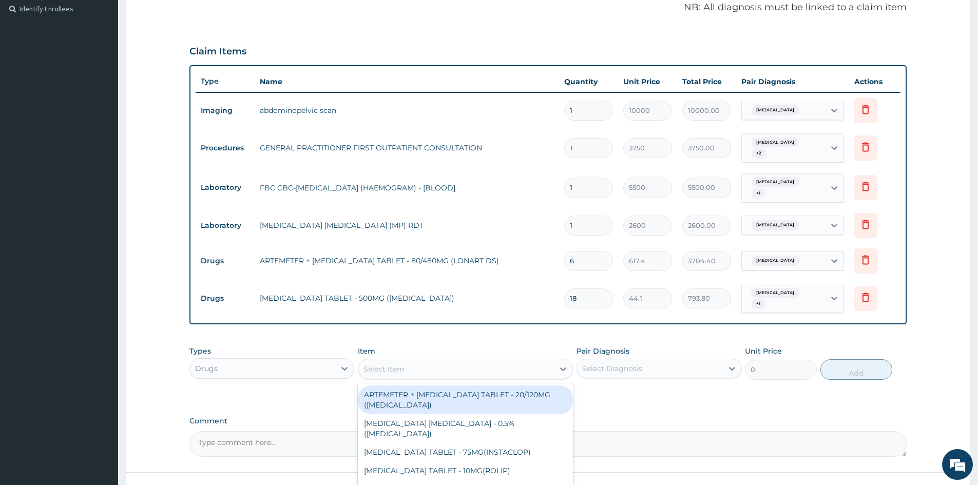
click at [466, 369] on div "Select Item" at bounding box center [456, 369] width 196 height 16
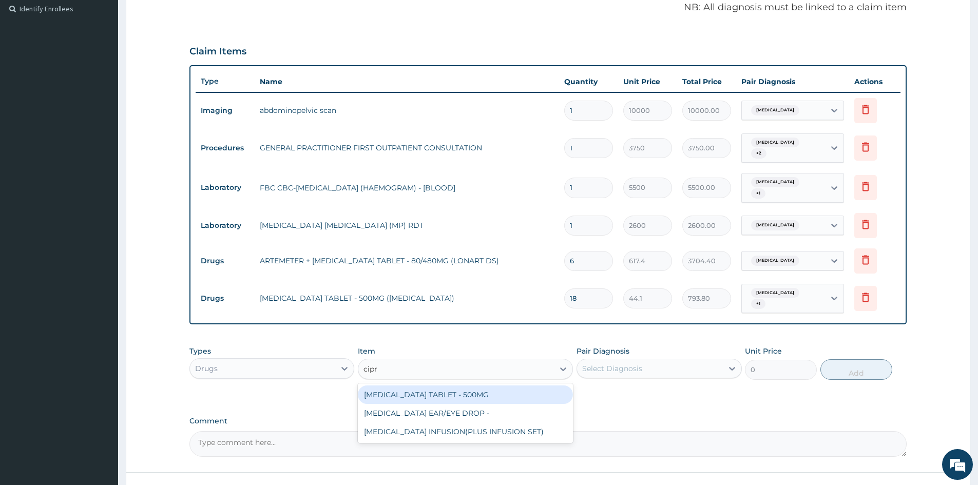
type input "cipro"
click at [440, 389] on div "CIPROFLOXACIN TABLET - 500MG" at bounding box center [465, 394] width 215 height 18
type input "205.8"
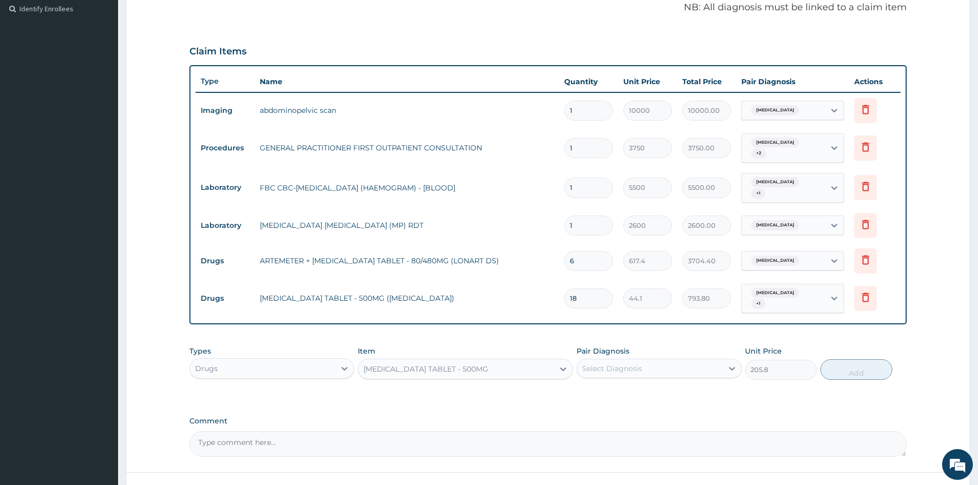
click at [641, 365] on div "Select Diagnosis" at bounding box center [612, 368] width 60 height 10
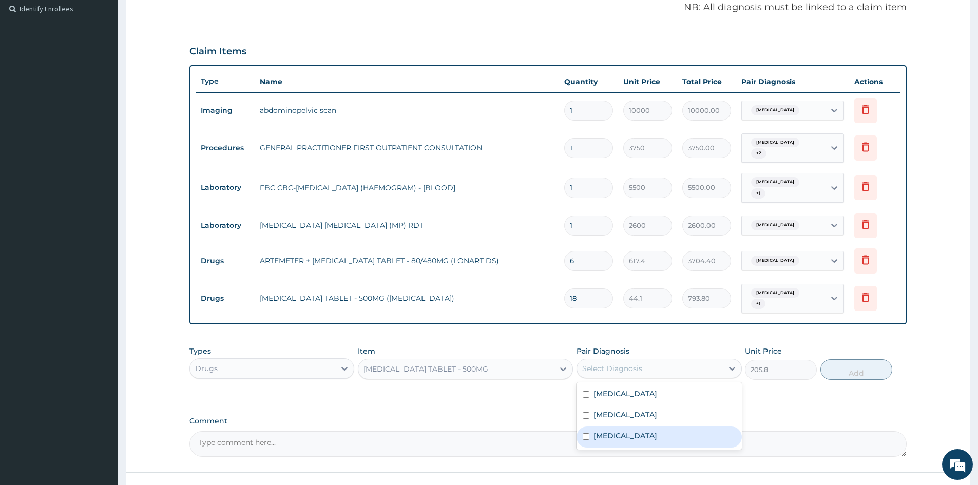
click at [637, 431] on label "Salmonella enteritis" at bounding box center [625, 436] width 64 height 10
checkbox input "true"
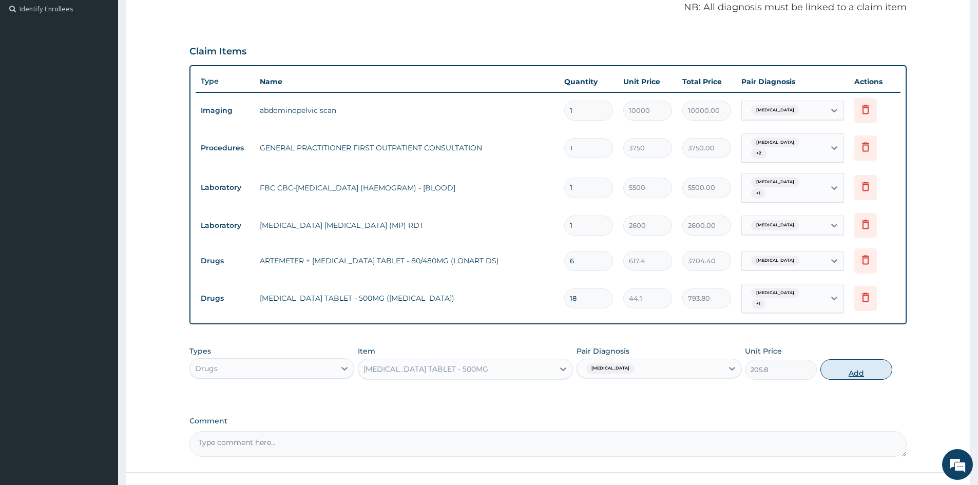
click at [867, 368] on button "Add" at bounding box center [856, 369] width 72 height 21
type input "0"
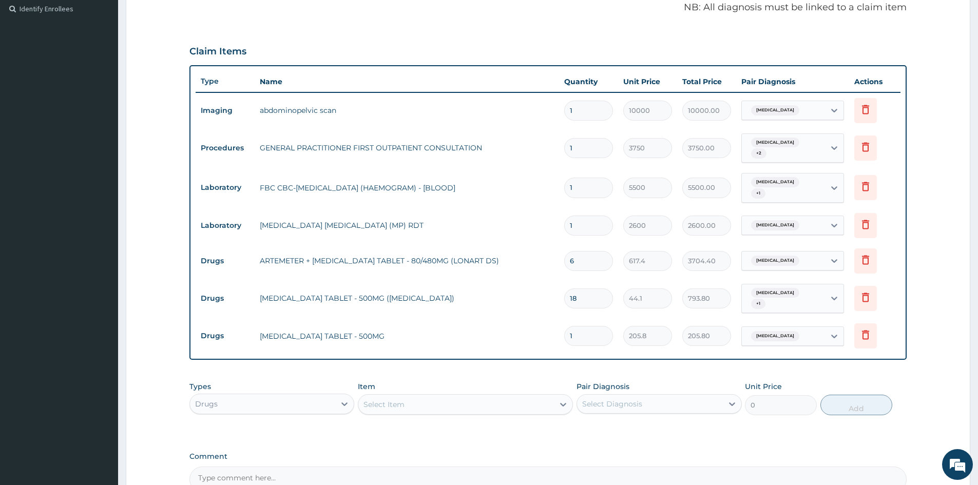
type input "10"
type input "2058.00"
type input "10"
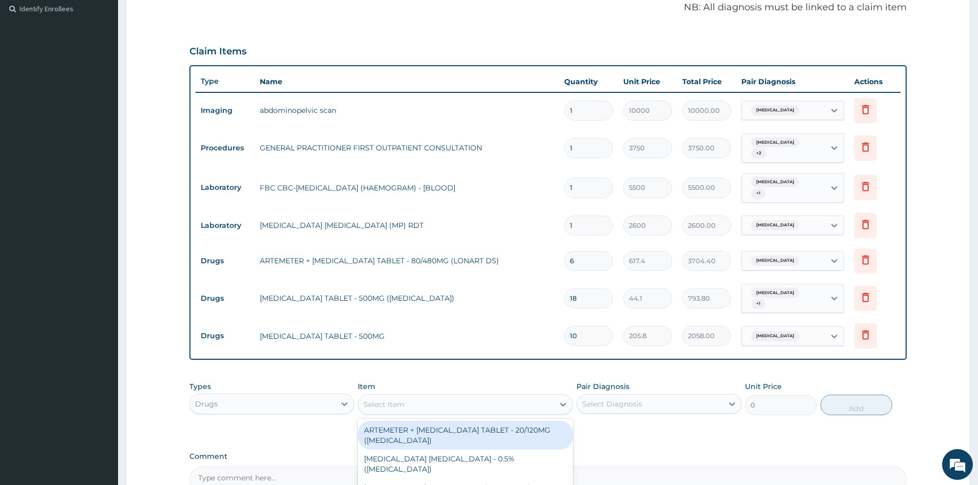
click at [397, 399] on div "Select Item" at bounding box center [383, 404] width 41 height 10
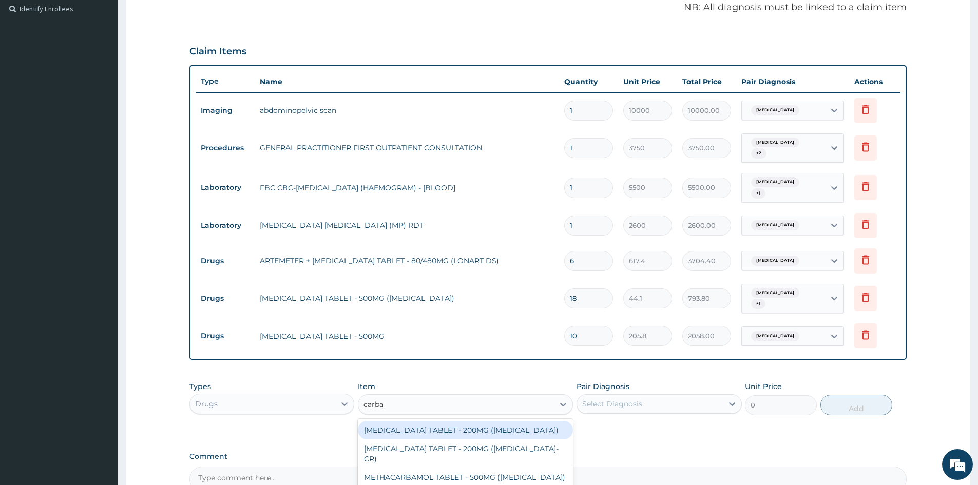
type input "carb"
click at [413, 427] on div "CARBERGOLIN TABLET - 0.5MG(DOSTINEX)" at bounding box center [465, 430] width 215 height 18
type input "1176"
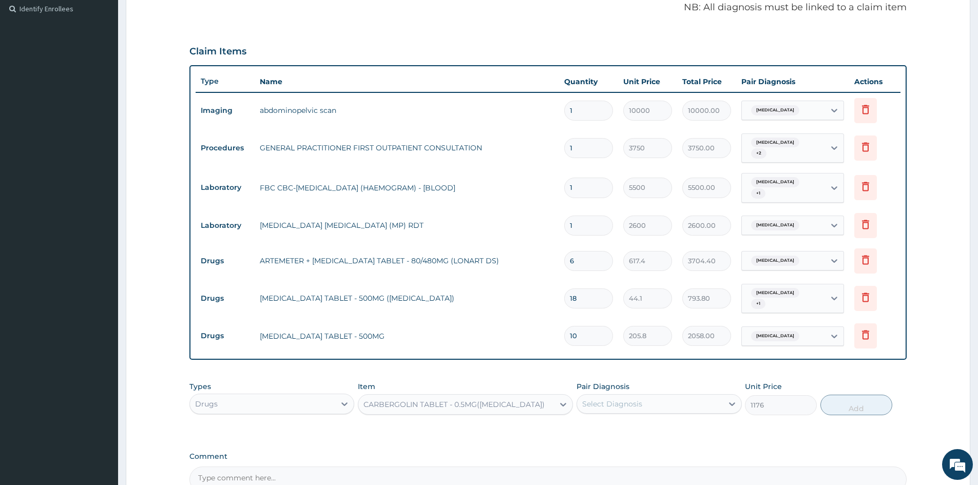
click at [622, 402] on div "Select Diagnosis" at bounding box center [612, 404] width 60 height 10
type input "8"
click at [801, 461] on div "Comment" at bounding box center [547, 472] width 717 height 40
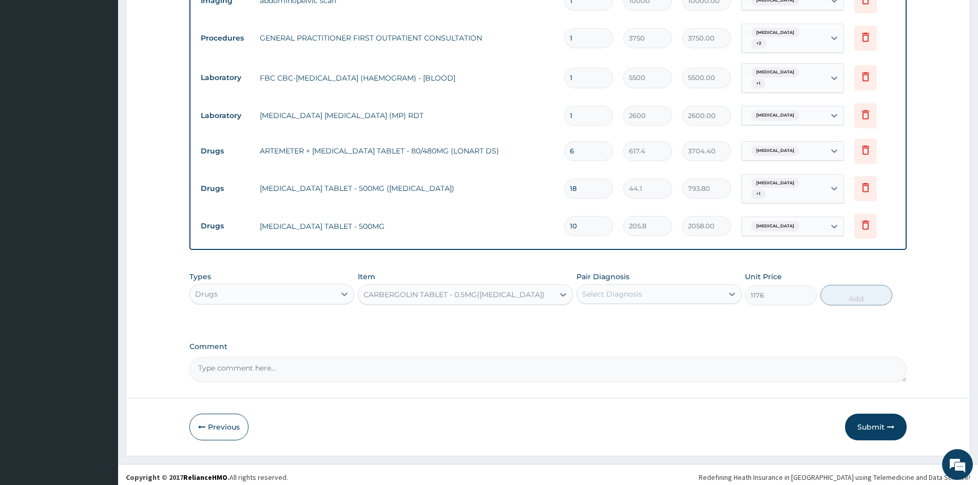
scroll to position [417, 0]
click at [872, 430] on button "Submit" at bounding box center [876, 426] width 62 height 27
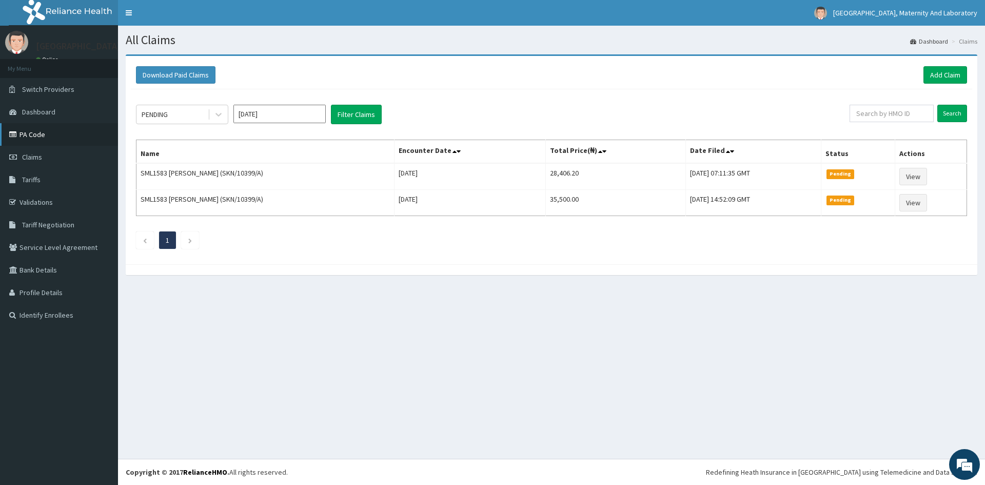
click at [40, 132] on link "PA Code" at bounding box center [59, 134] width 118 height 23
